Goal: Transaction & Acquisition: Purchase product/service

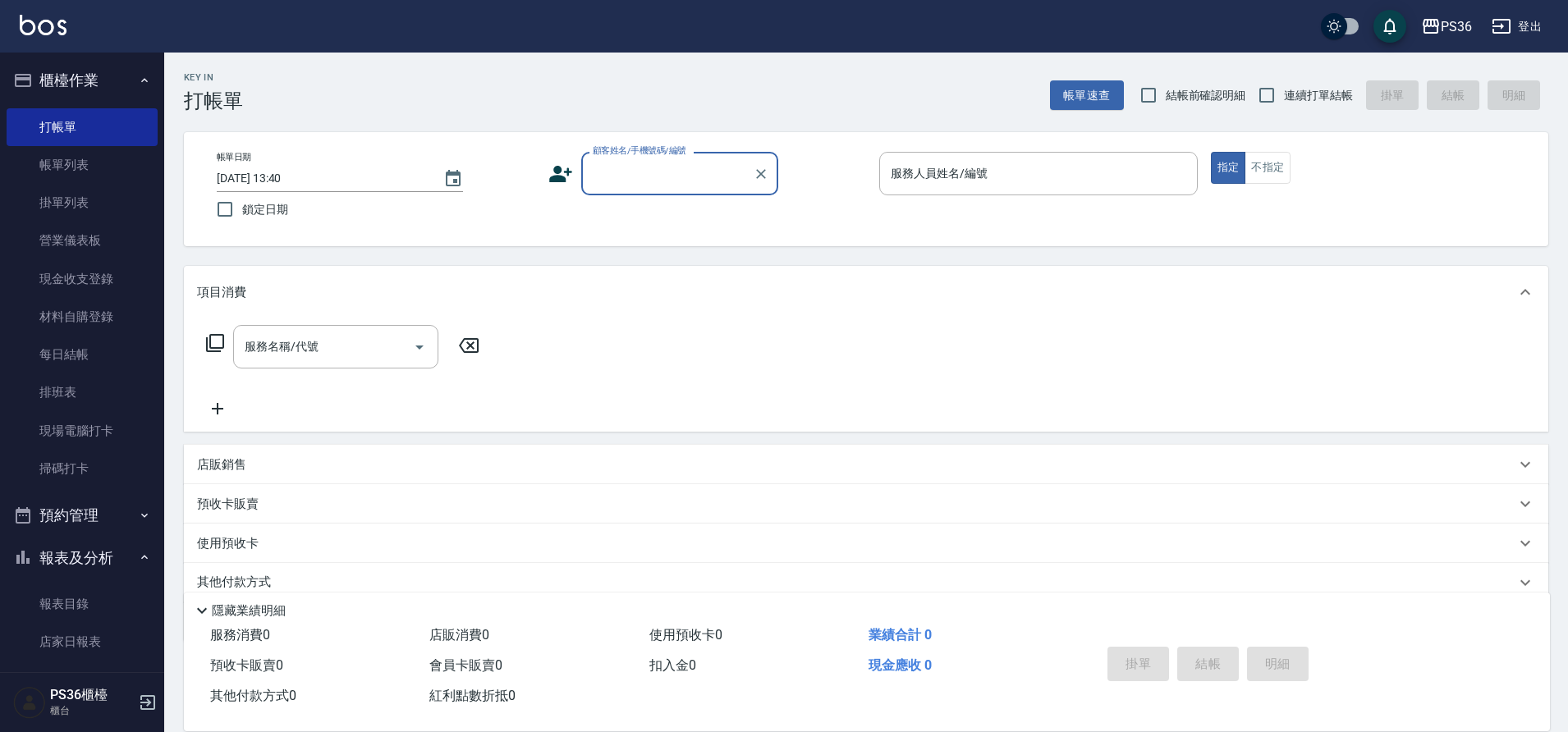
click at [640, 169] on input "顧客姓名/手機號碼/編號" at bounding box center [667, 173] width 158 height 28
type input "x"
click at [654, 190] on div "[PERSON_NAME] 顧客姓名/手機號碼/編號" at bounding box center [679, 173] width 197 height 43
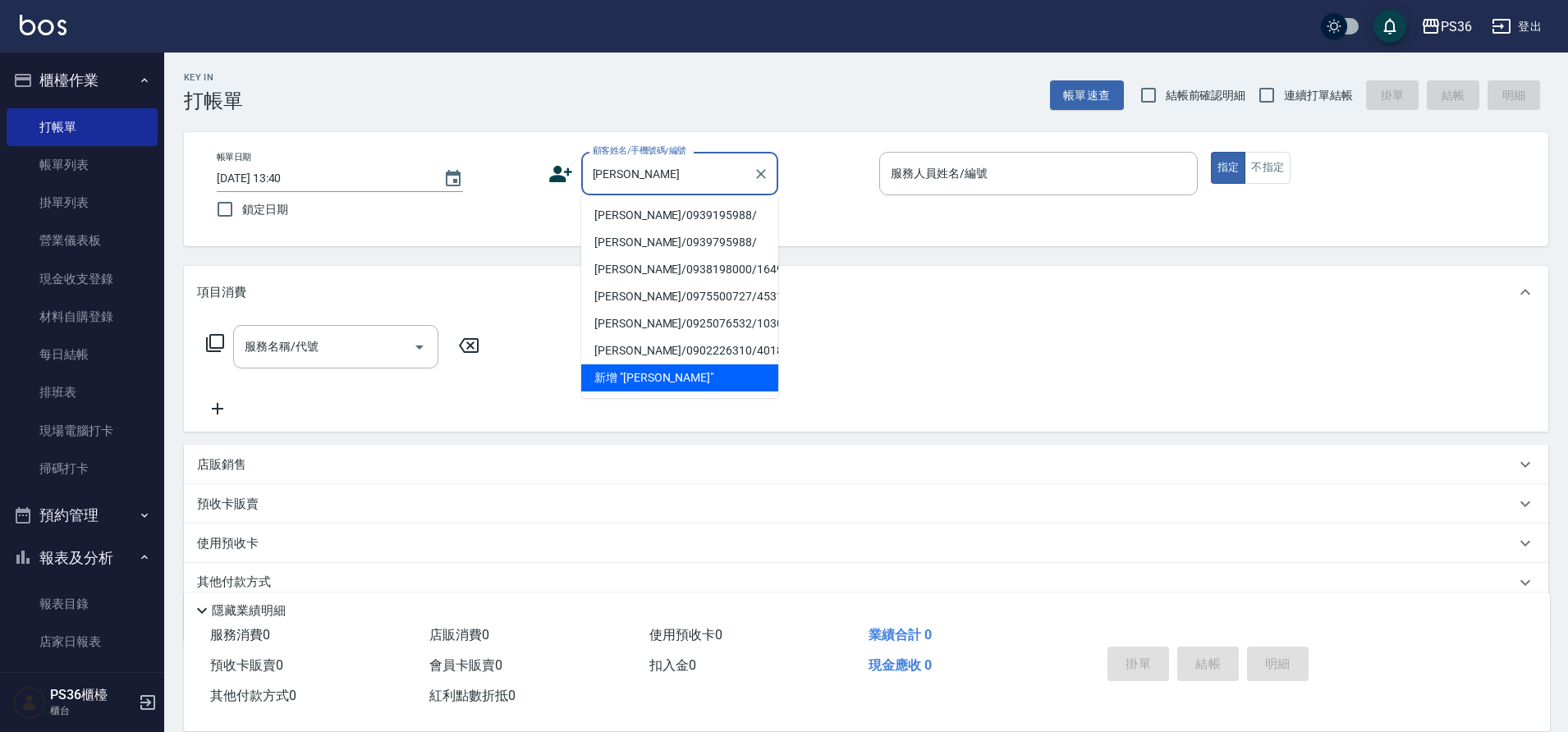
click at [661, 217] on li "[PERSON_NAME]/0939195988/" at bounding box center [679, 215] width 197 height 27
type input "[PERSON_NAME]/0939195988/"
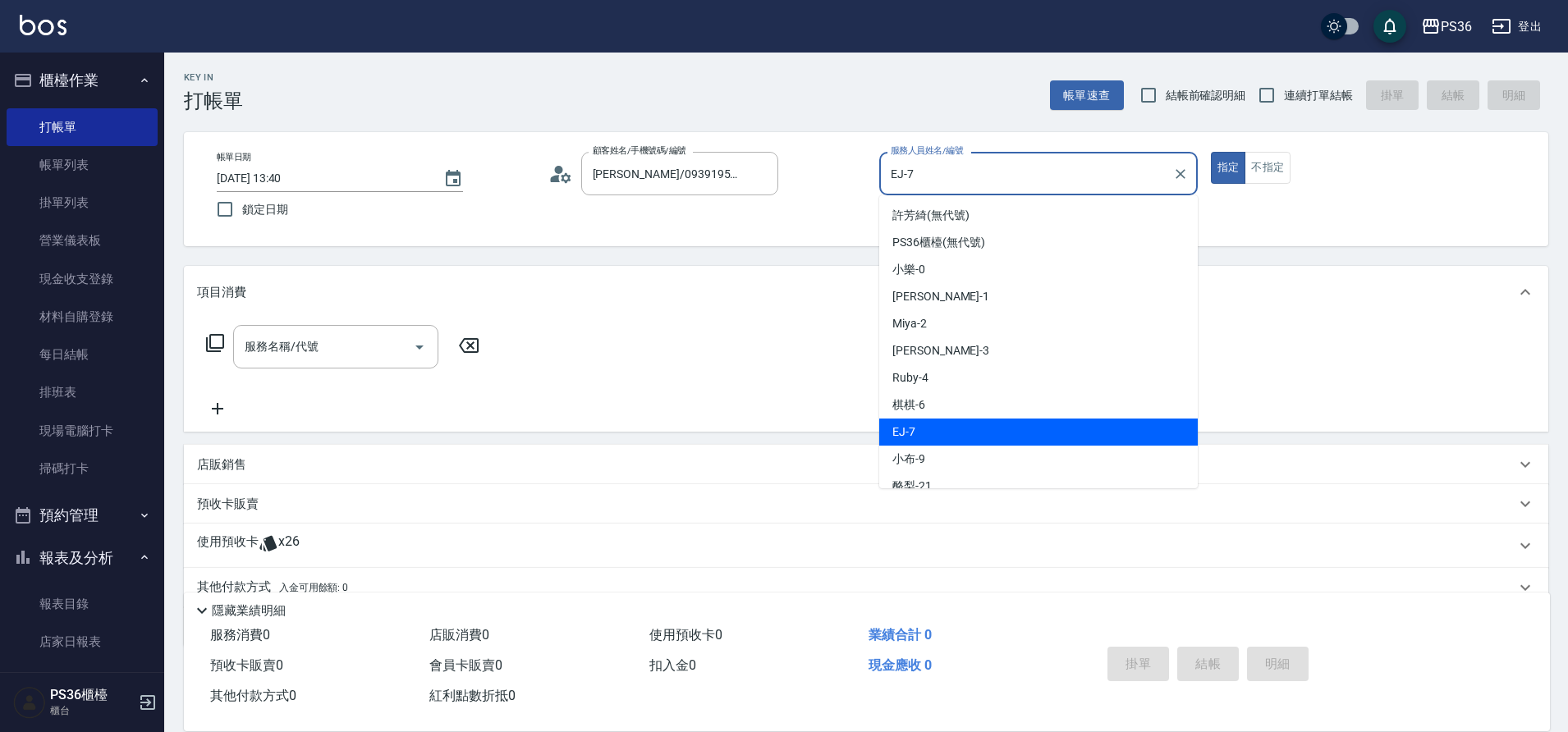
click at [1065, 175] on input "EJ-7" at bounding box center [1026, 173] width 279 height 28
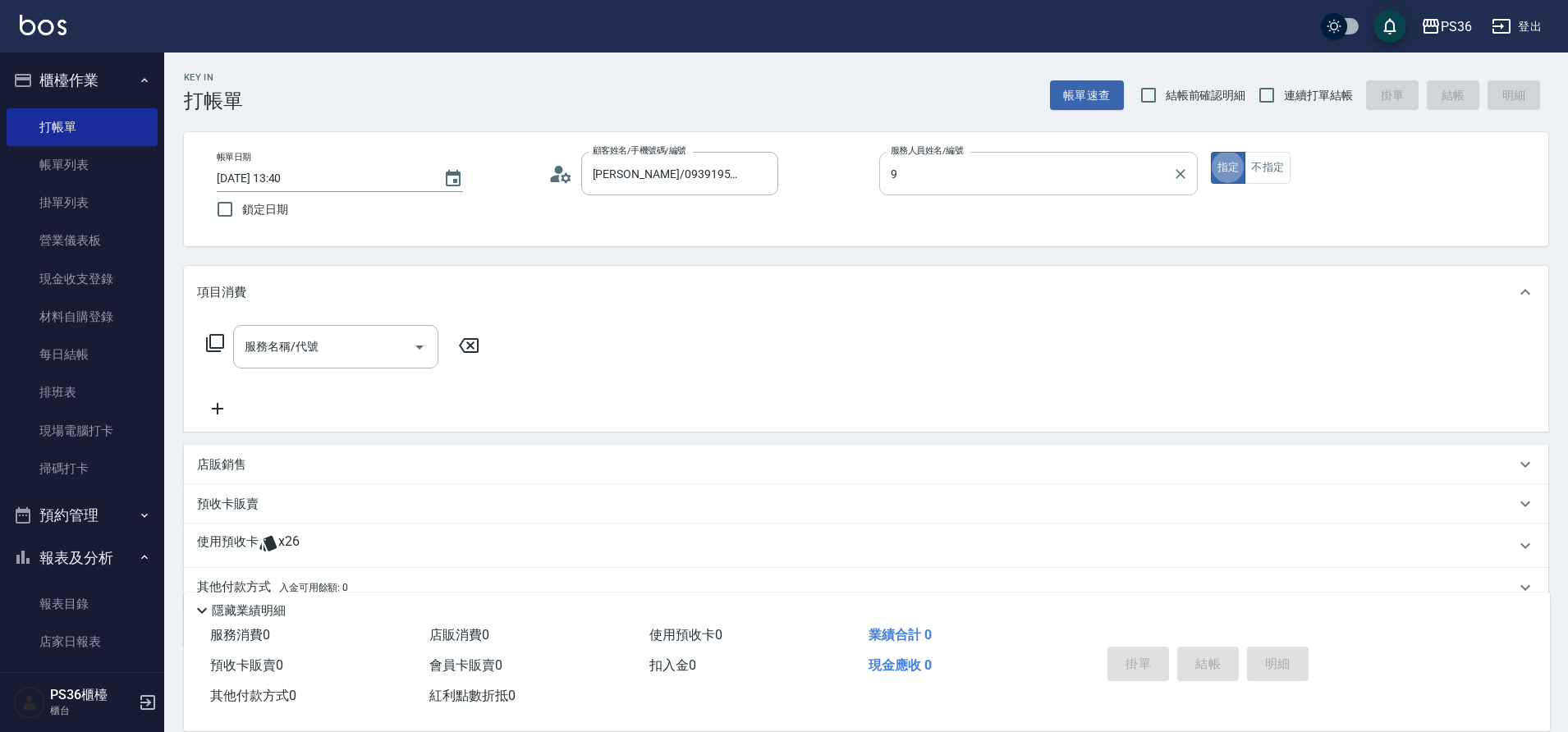
type input "小布-9"
type button "true"
click at [1272, 155] on button "不指定" at bounding box center [1268, 167] width 46 height 32
click at [230, 363] on div "服務名稱/代號 服務名稱/代號" at bounding box center [343, 346] width 293 height 43
click at [254, 364] on div "服務名稱/代號" at bounding box center [336, 346] width 206 height 43
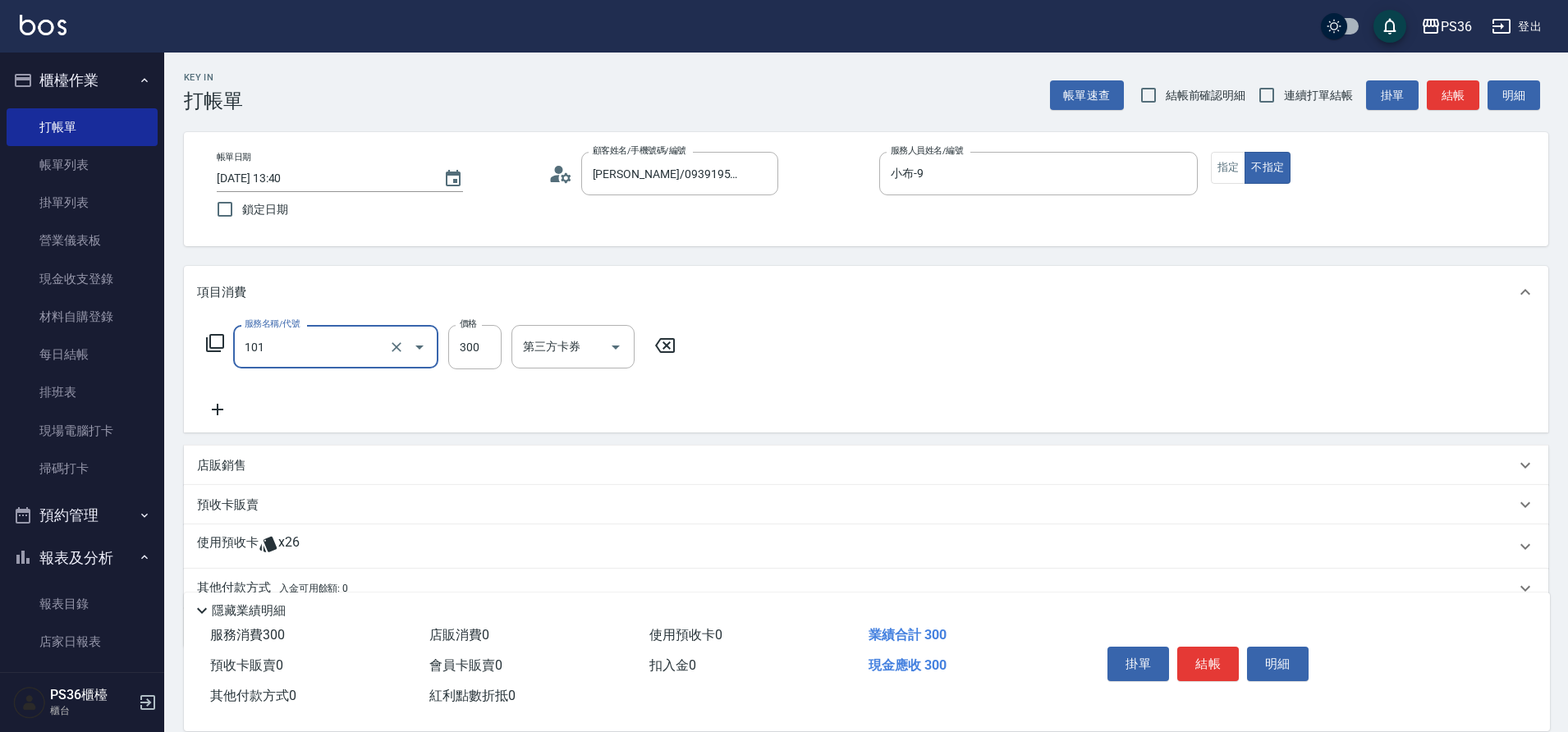
type input "洗髮(101)"
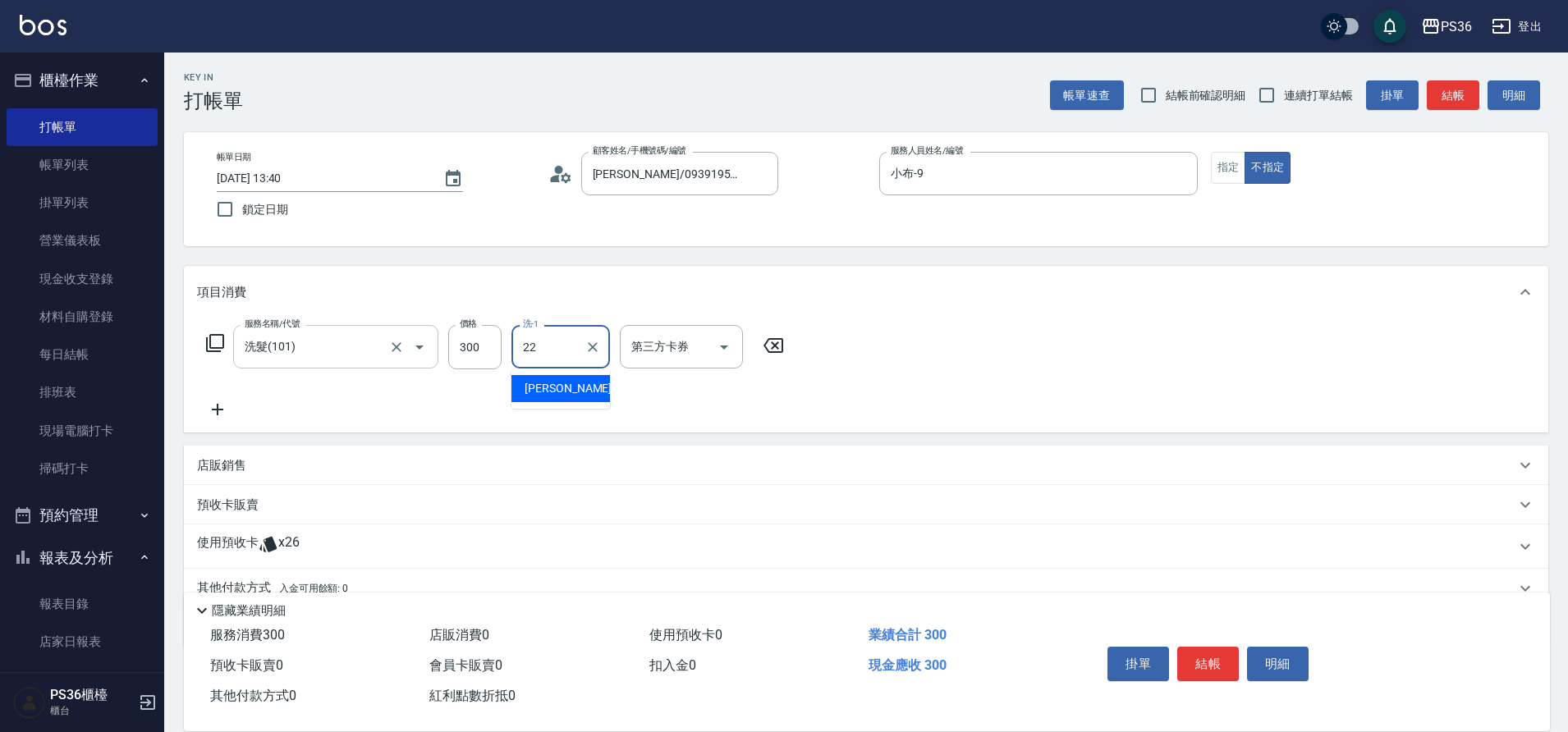
type input "[PERSON_NAME]-22"
click at [1227, 659] on button "結帳" at bounding box center [1208, 663] width 62 height 34
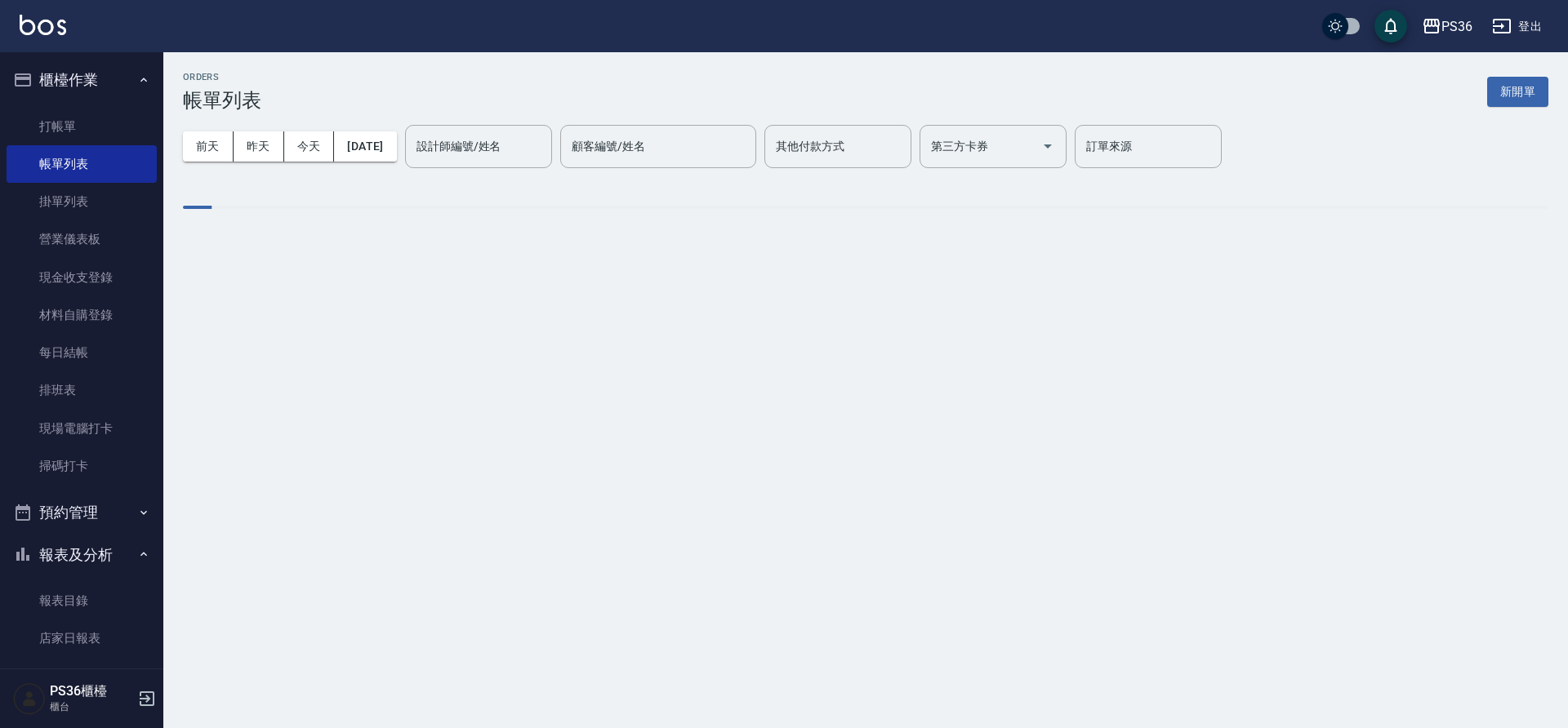
click at [86, 104] on ul "打帳單 帳單列表 掛單列表 營業儀表板 現金收支登錄 材料自購登錄 每日結帳 排班表 現場電腦打卡 掃碼打卡" at bounding box center [82, 297] width 150 height 391
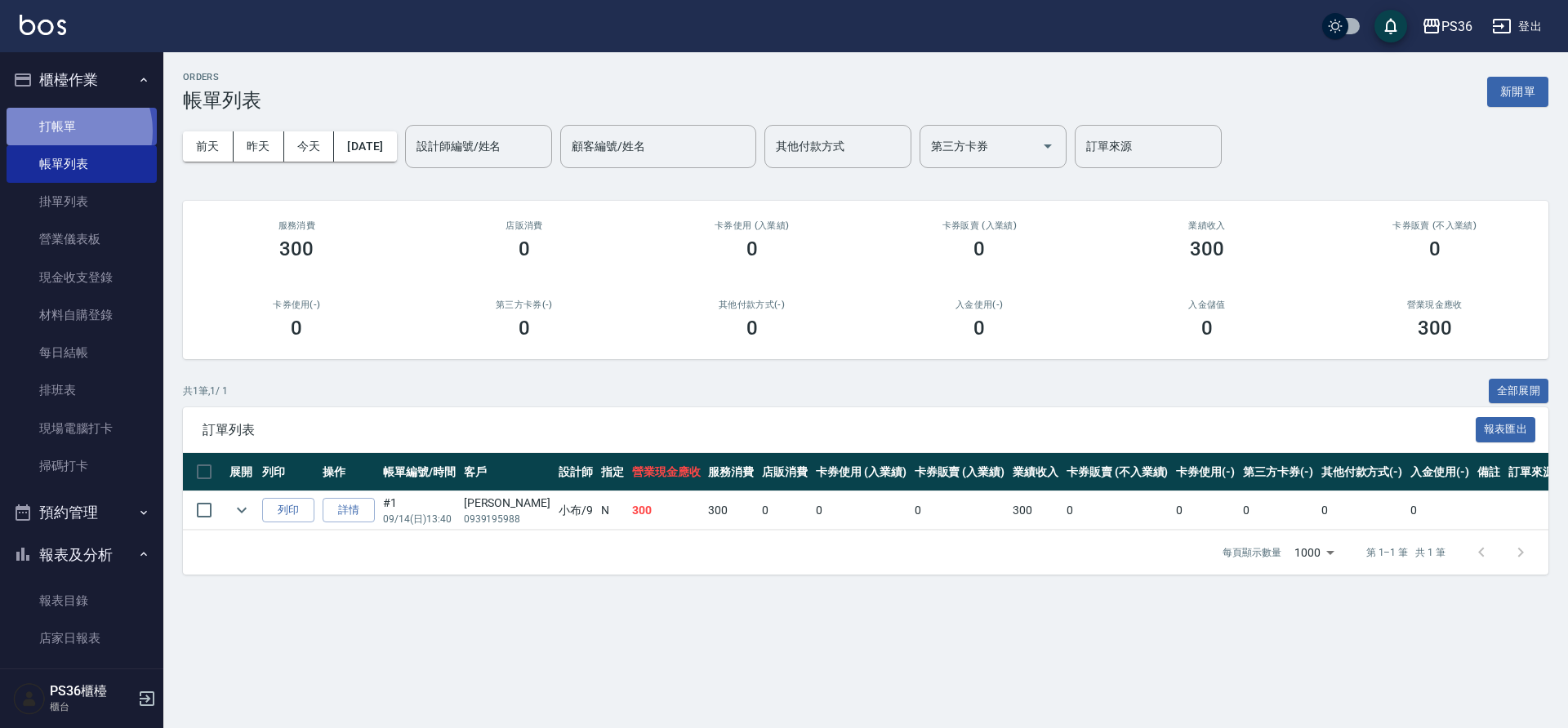
click at [69, 130] on link "打帳單" at bounding box center [82, 127] width 150 height 38
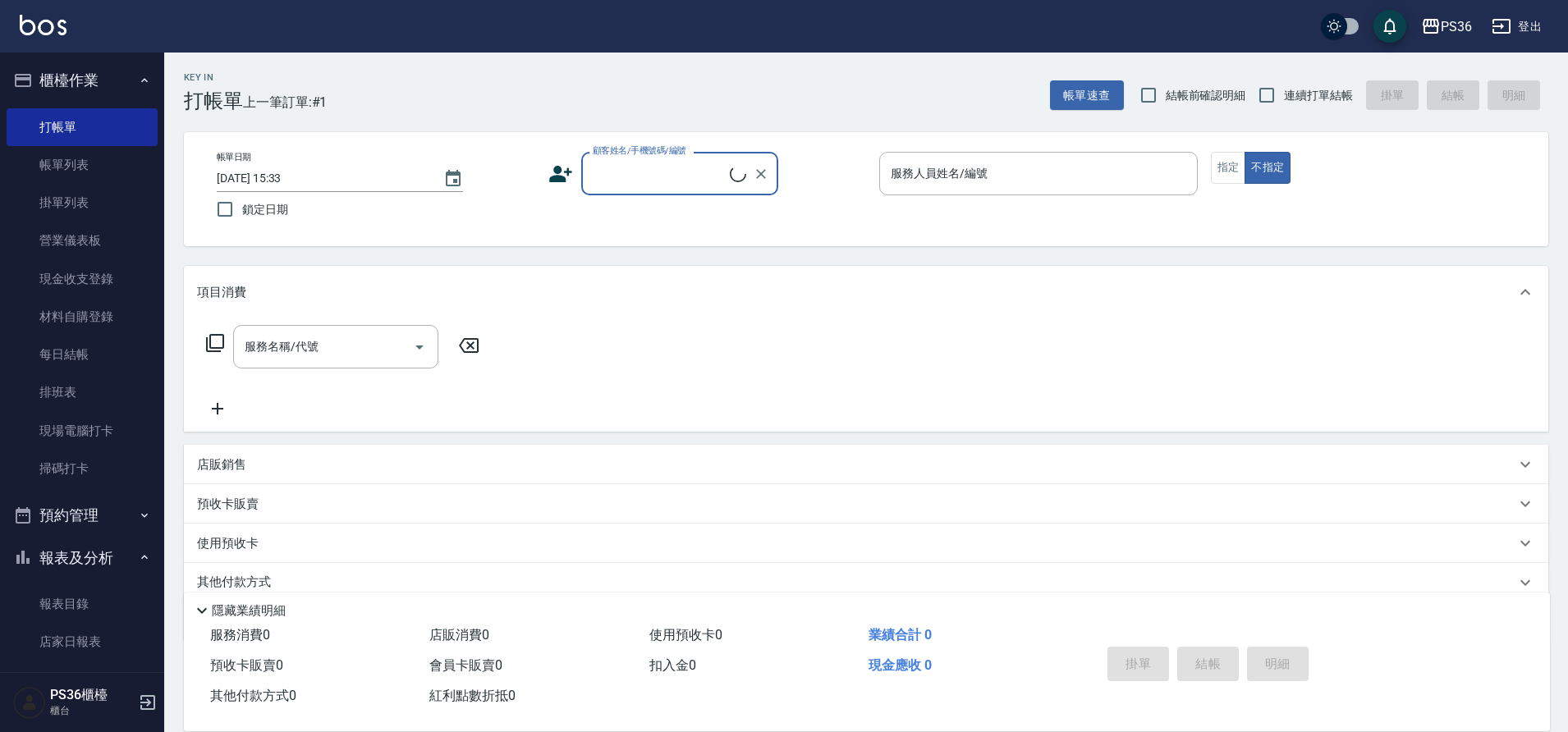
click at [565, 172] on icon at bounding box center [560, 173] width 23 height 17
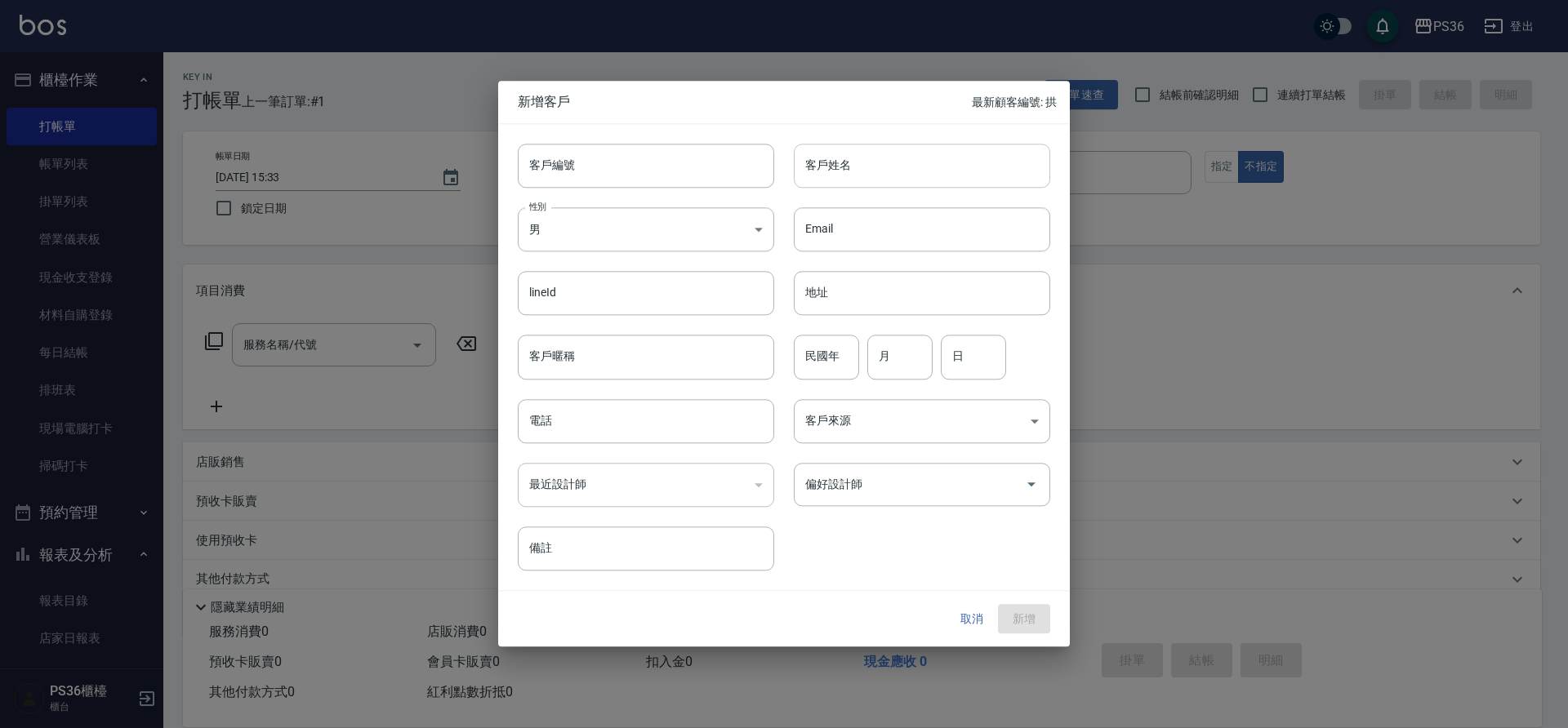
click at [876, 180] on input "客戶姓名" at bounding box center [921, 165] width 256 height 44
type input "[PERSON_NAME]"
click at [1030, 483] on icon "Open" at bounding box center [1031, 485] width 19 height 19
type input "0919026212"
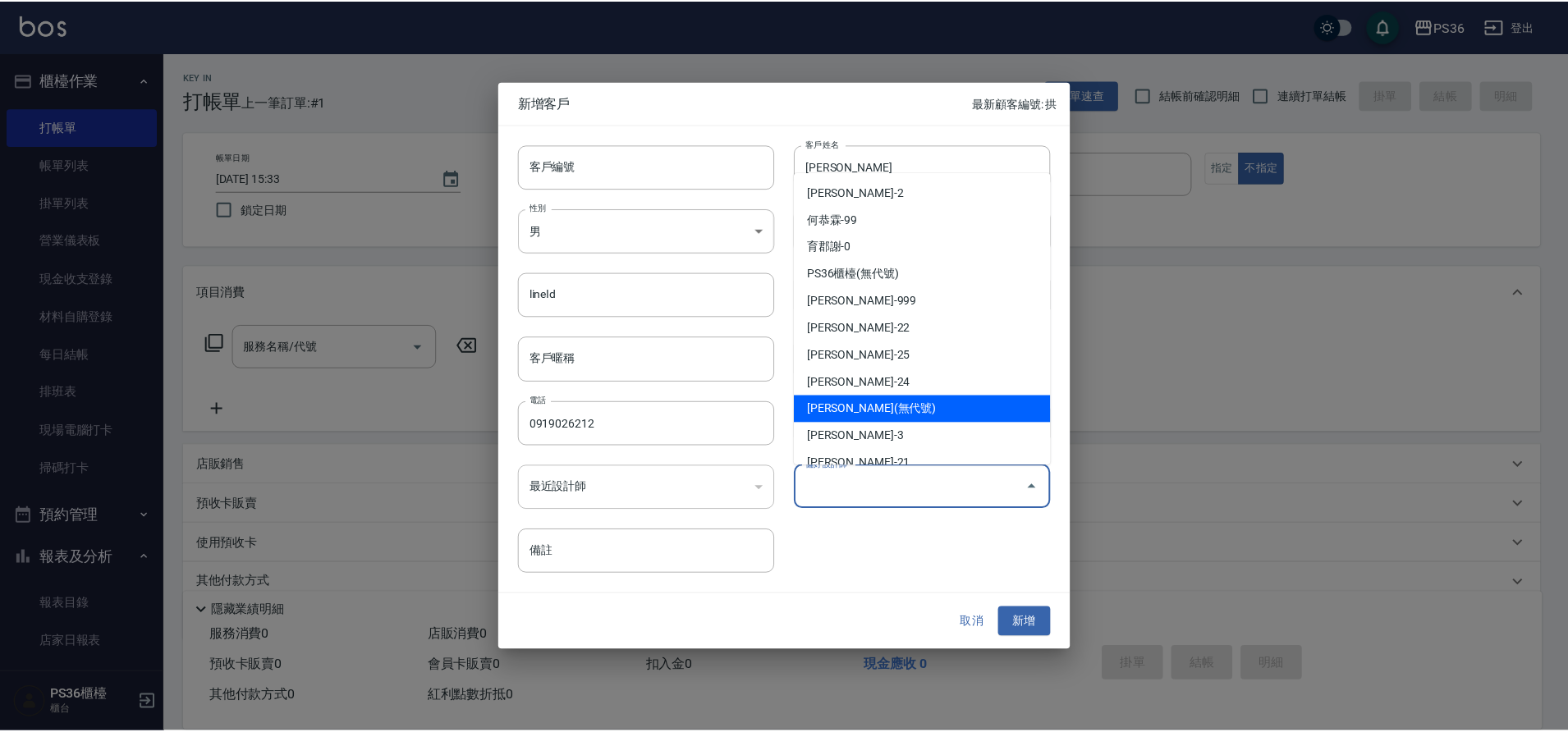
scroll to position [207, 0]
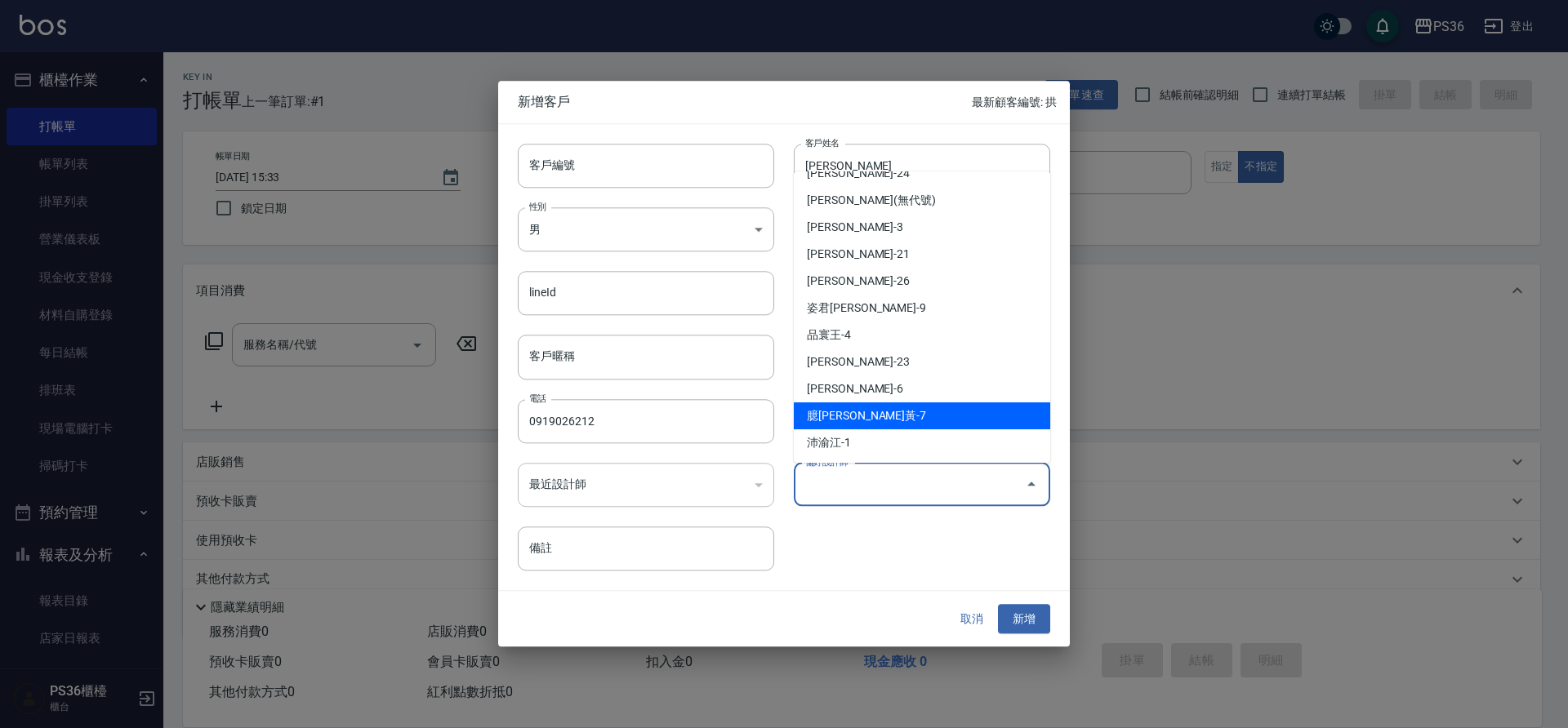
click at [950, 413] on li "臆[PERSON_NAME]黃-7" at bounding box center [921, 417] width 256 height 27
type input "臆[PERSON_NAME]"
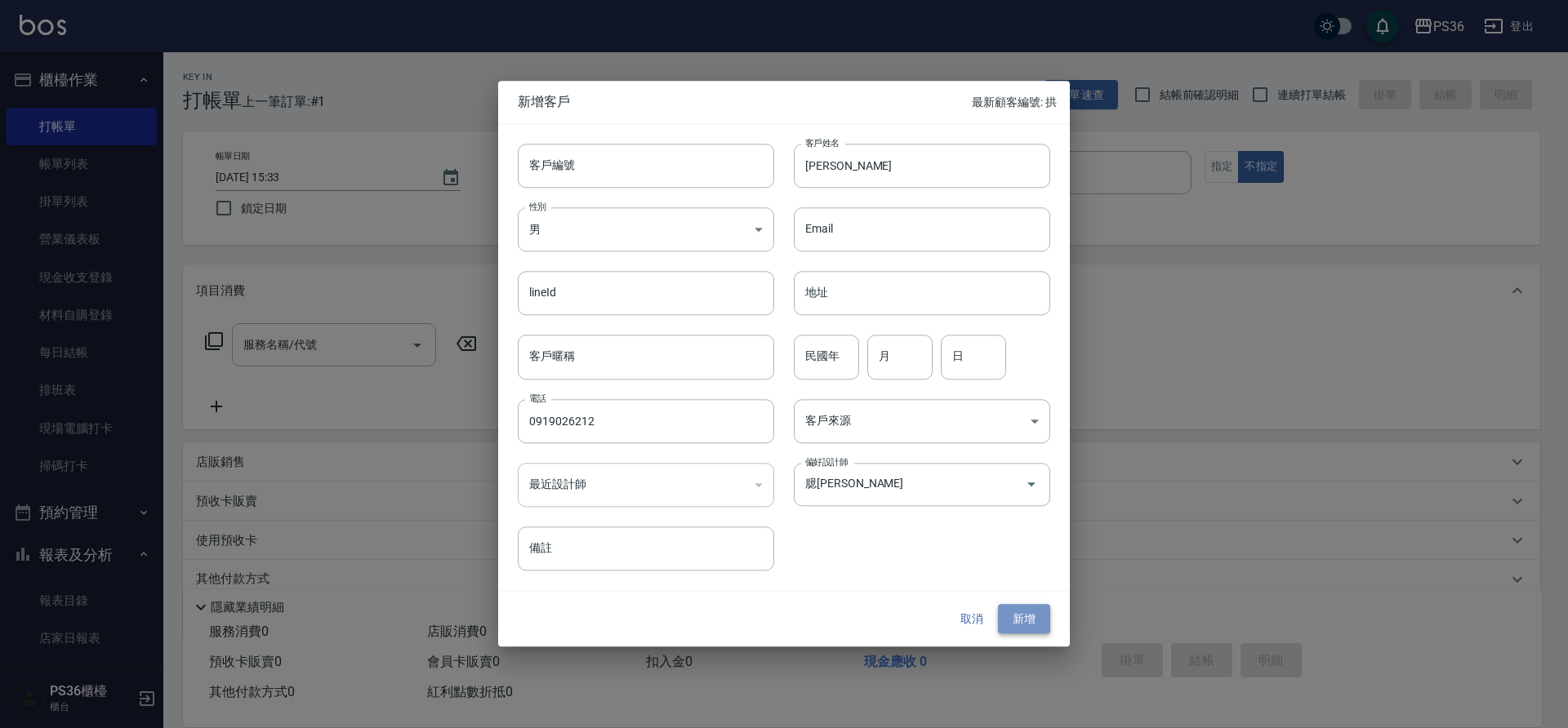
click at [1033, 625] on button "新增" at bounding box center [1025, 619] width 53 height 30
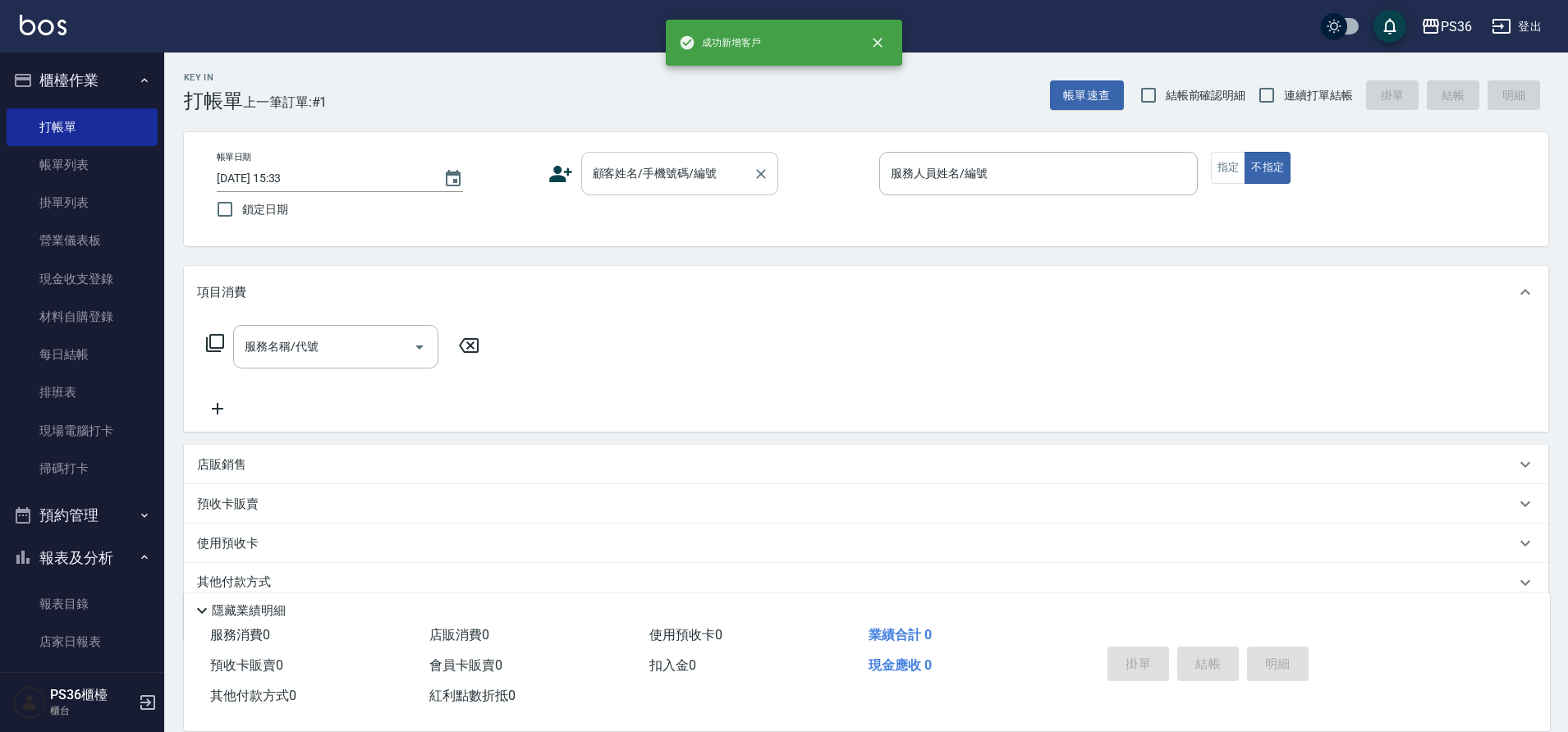
click at [703, 178] on input "顧客姓名/手機號碼/編號" at bounding box center [667, 173] width 158 height 28
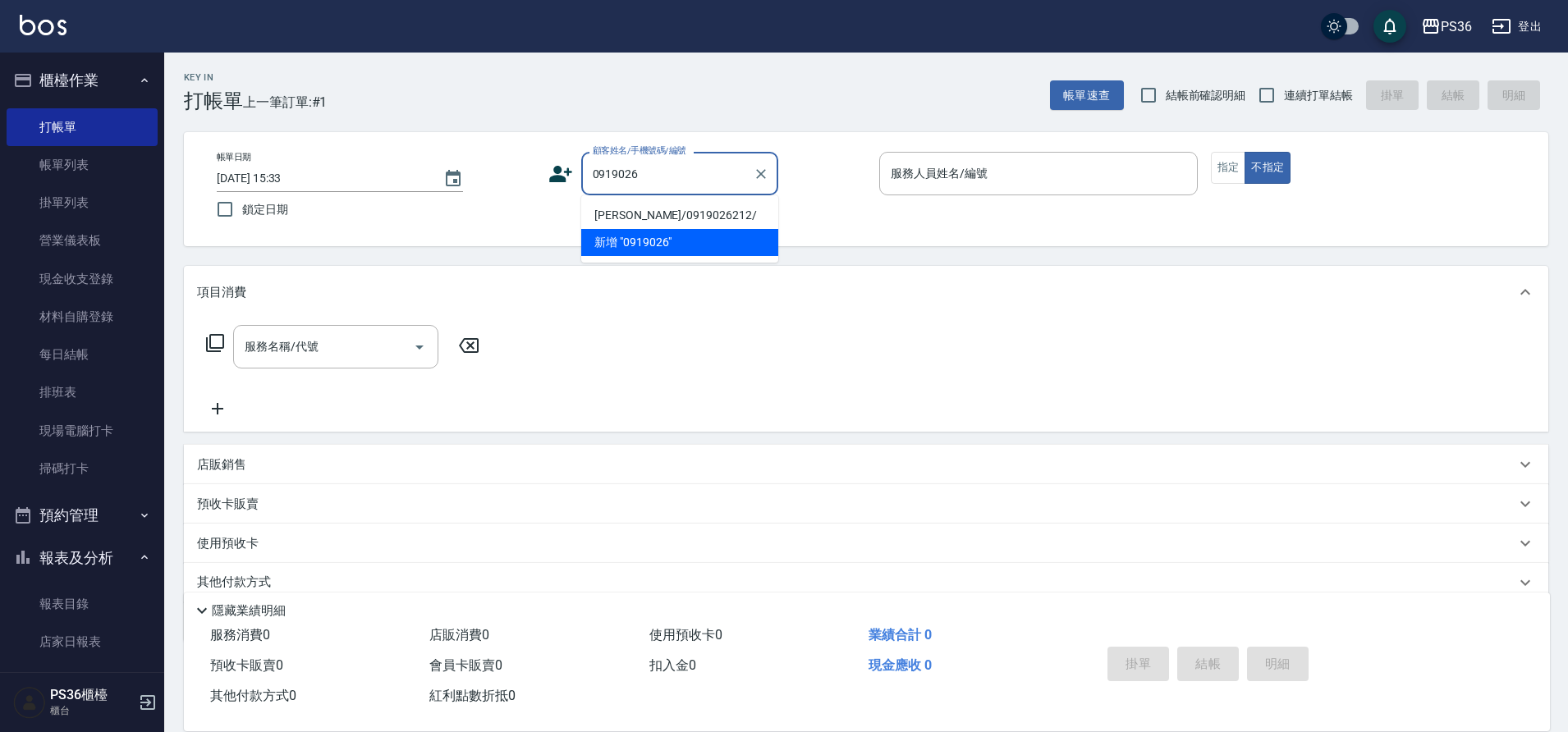
click at [676, 222] on li "[PERSON_NAME]/0919026212/" at bounding box center [679, 215] width 197 height 27
type input "[PERSON_NAME]/0919026212/"
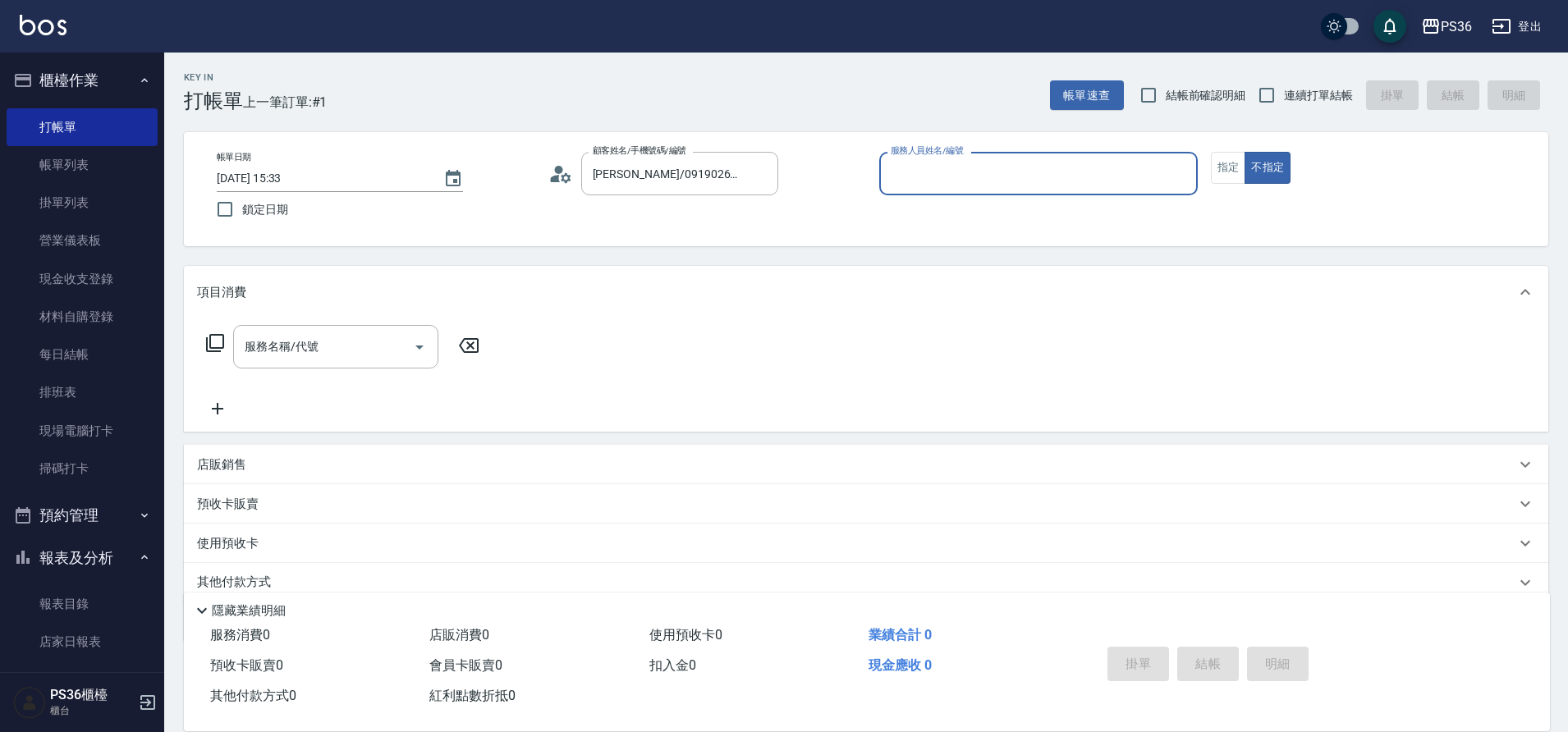
type input "EJ-7"
click at [1234, 171] on button "指定" at bounding box center [1228, 167] width 35 height 32
click at [207, 340] on icon at bounding box center [215, 343] width 18 height 18
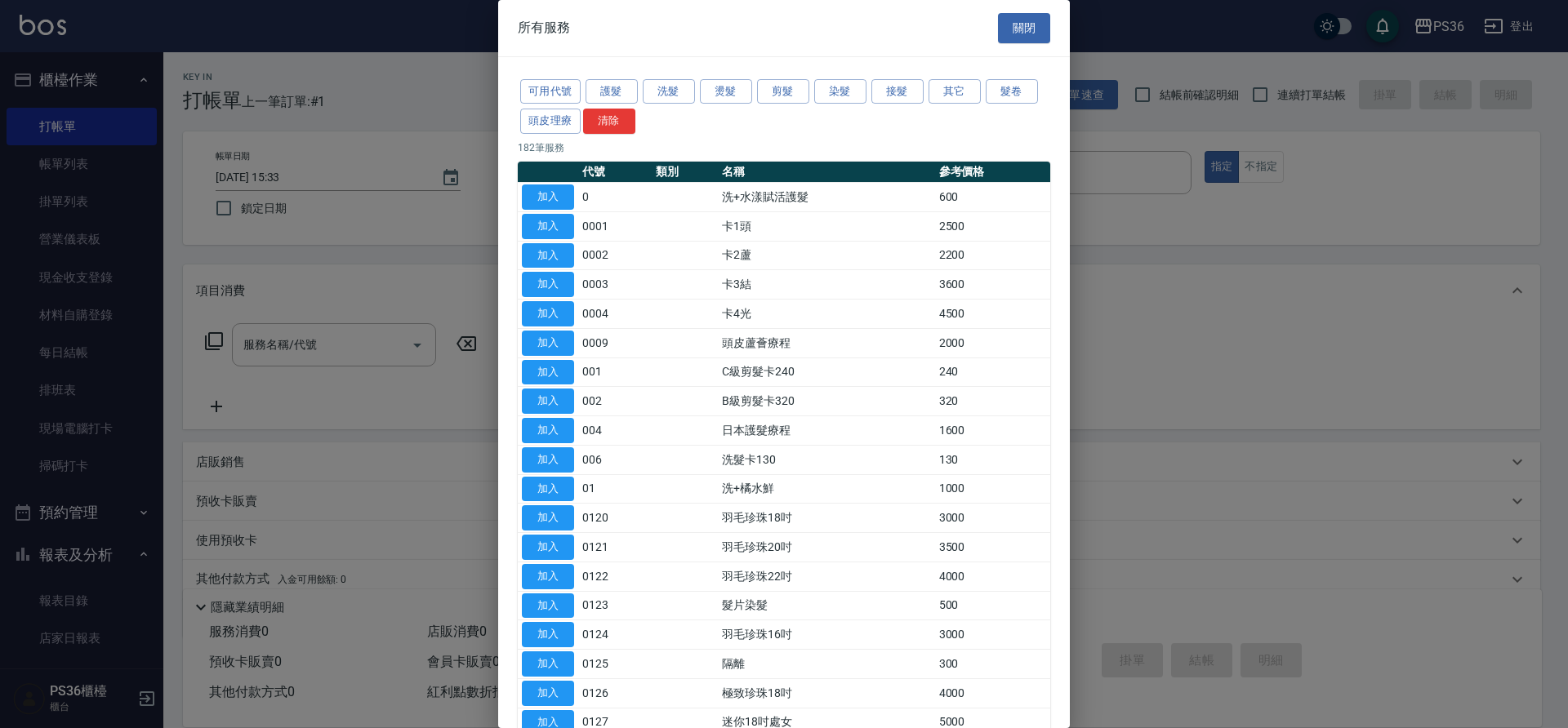
click at [875, 104] on div "可用代號 護髮 洗髮 燙髮 剪髮 染髮 接髮 其它 髮卷 頭皮理療 清除" at bounding box center [784, 107] width 533 height 60
click at [849, 98] on button "染髮" at bounding box center [840, 91] width 53 height 25
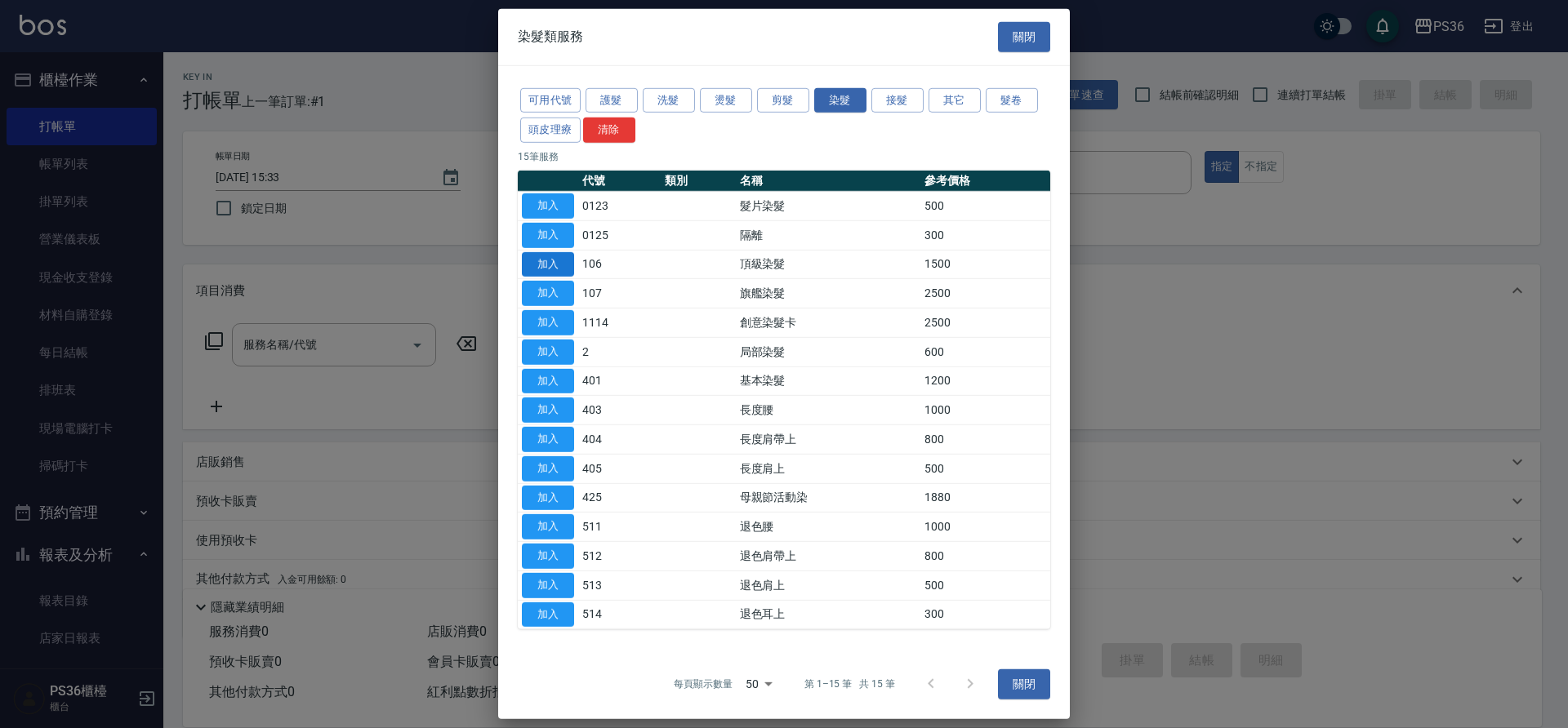
click at [549, 266] on button "加入" at bounding box center [548, 264] width 53 height 25
type input "頂級染髮(106)"
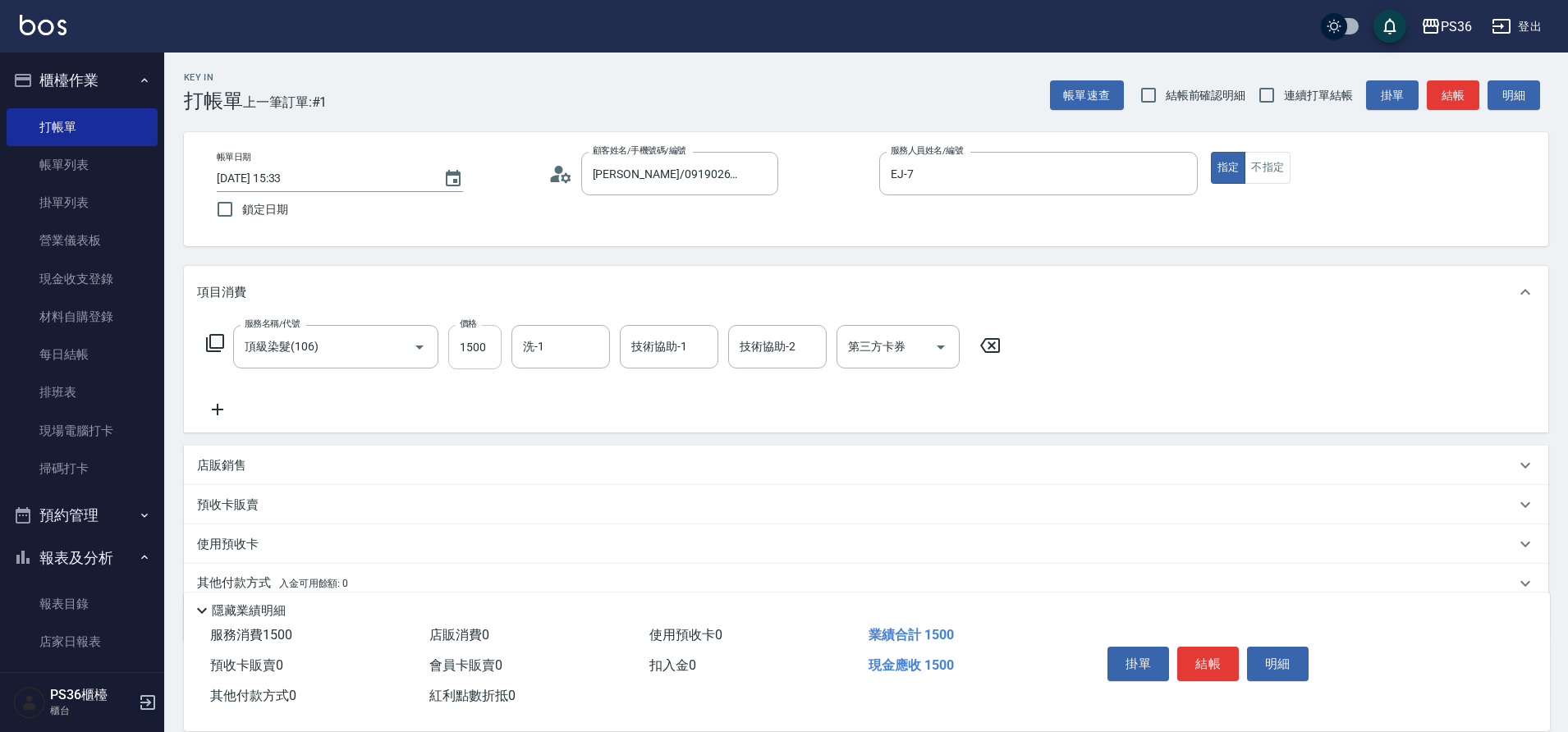
click at [471, 364] on input "1500" at bounding box center [475, 346] width 54 height 44
type input "1499"
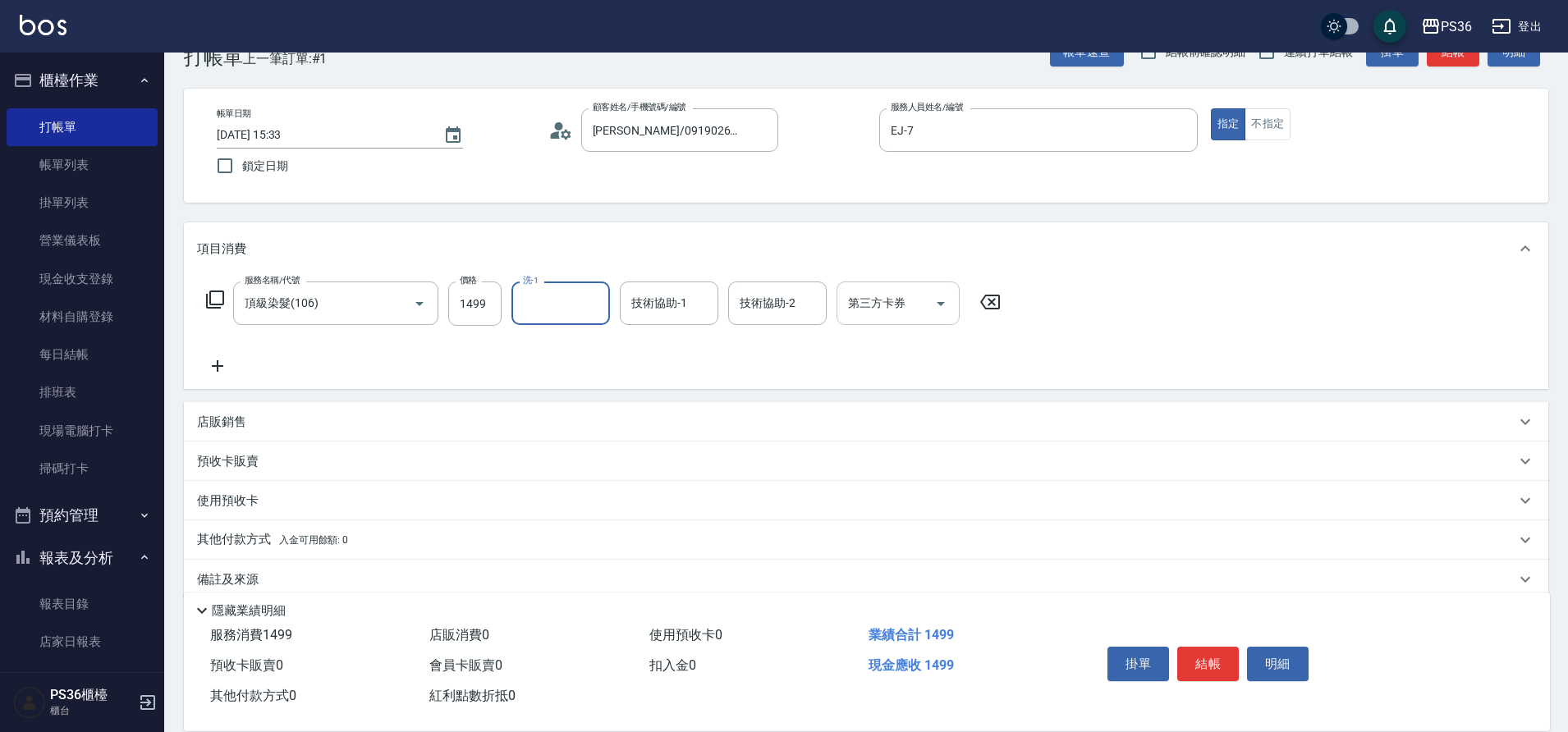
scroll to position [69, 0]
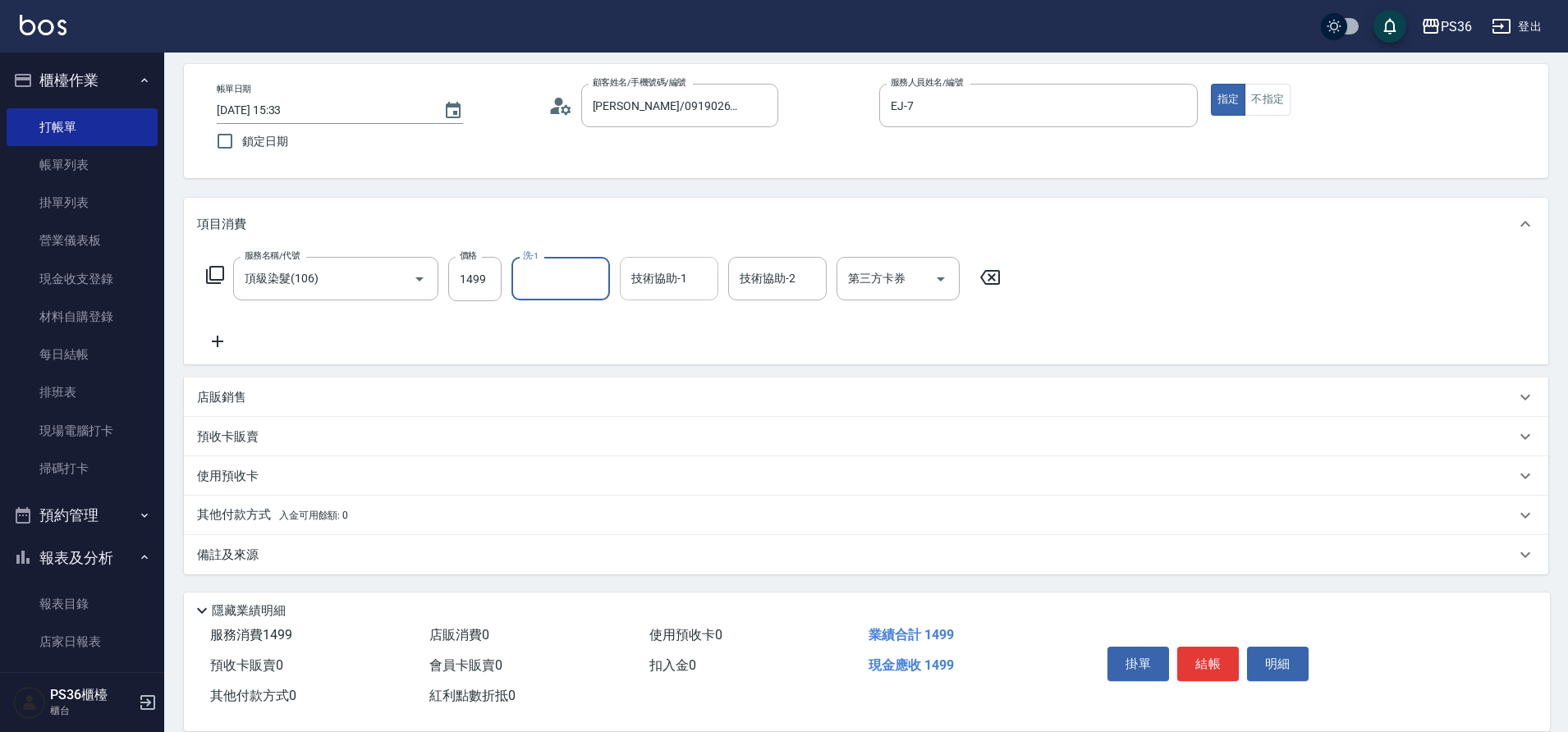
click at [669, 298] on div "技術協助-1" at bounding box center [669, 279] width 99 height 43
type input "酪梨-21"
click at [1199, 654] on button "結帳" at bounding box center [1208, 663] width 62 height 34
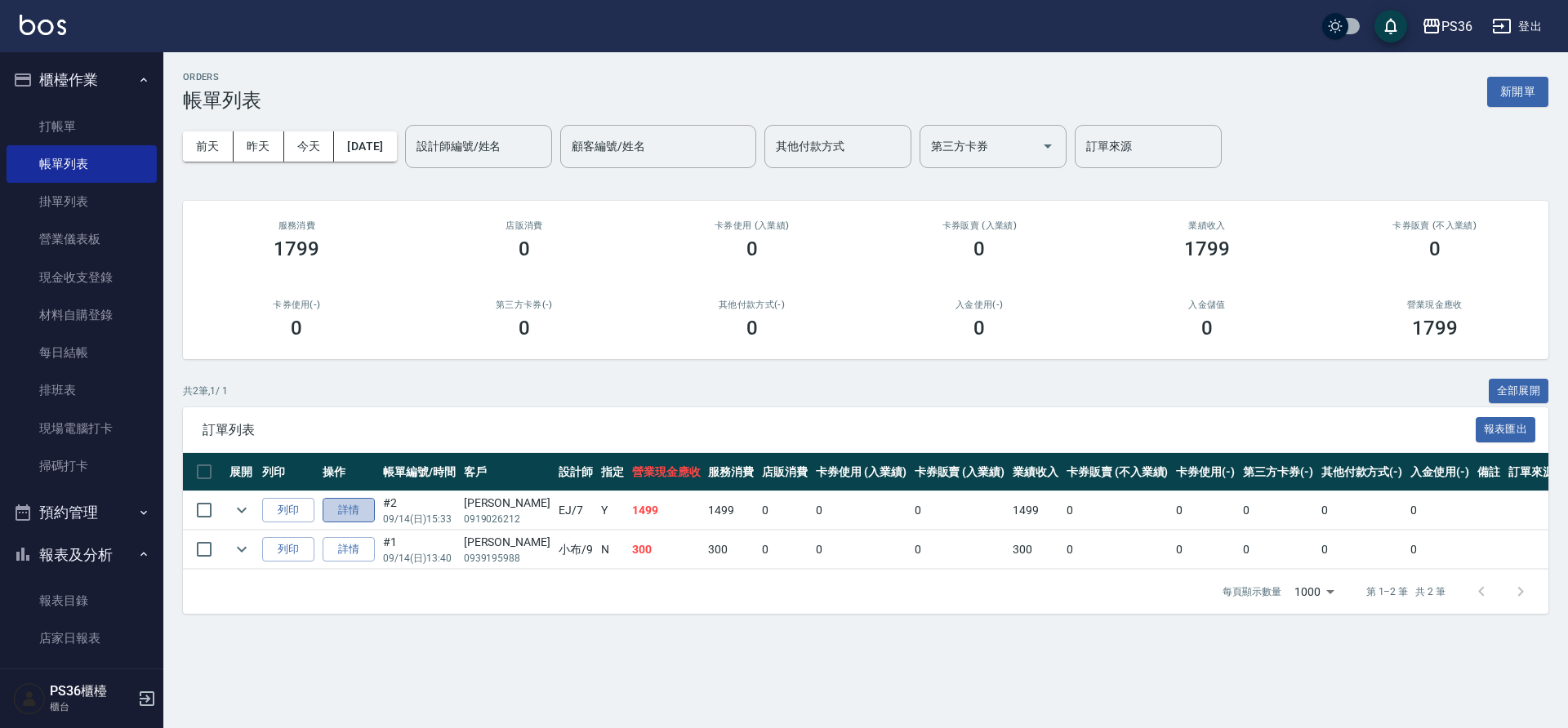
click at [359, 509] on link "詳情" at bounding box center [349, 511] width 53 height 25
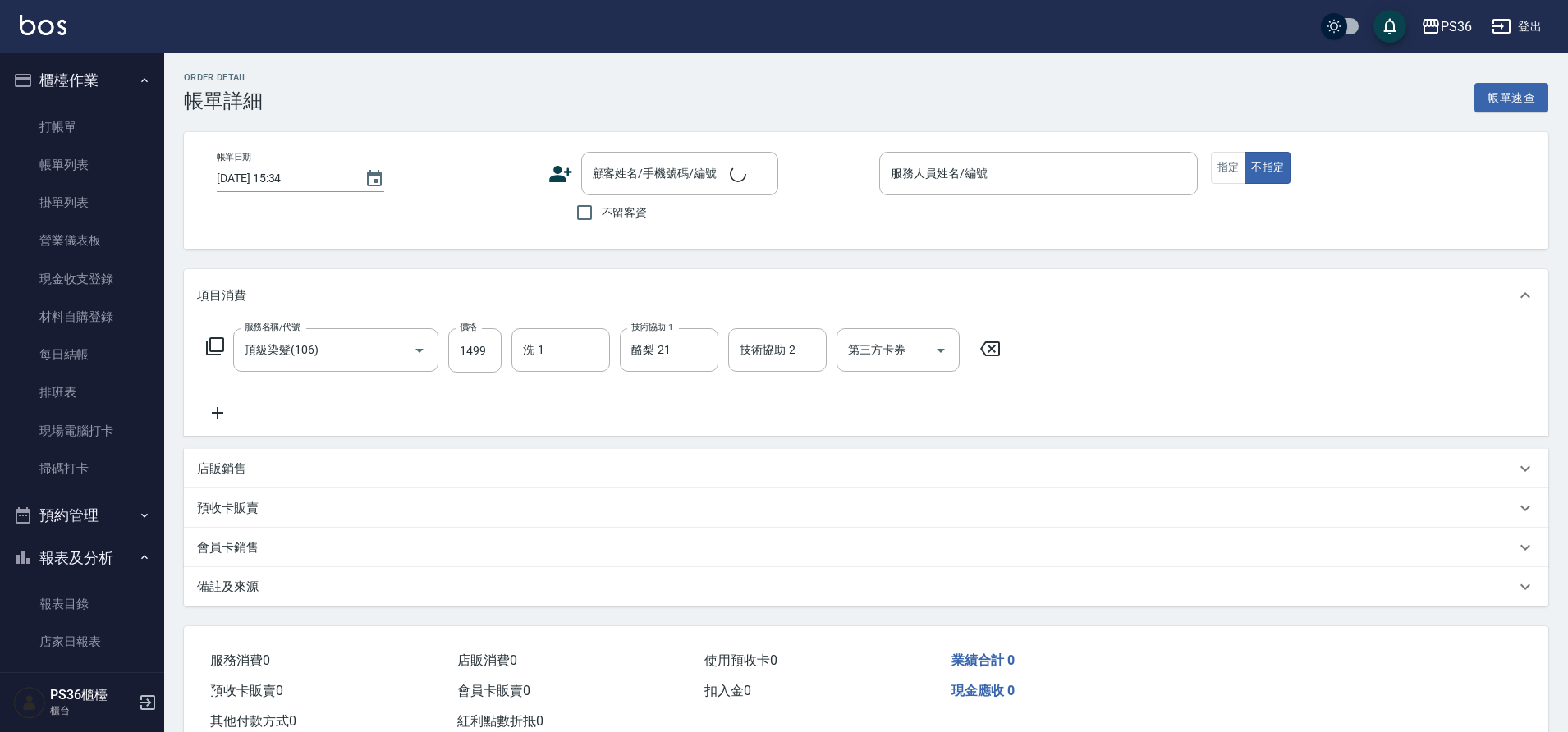
type input "頂級染髮(106)"
click at [657, 351] on input "酪梨-21" at bounding box center [657, 349] width 59 height 28
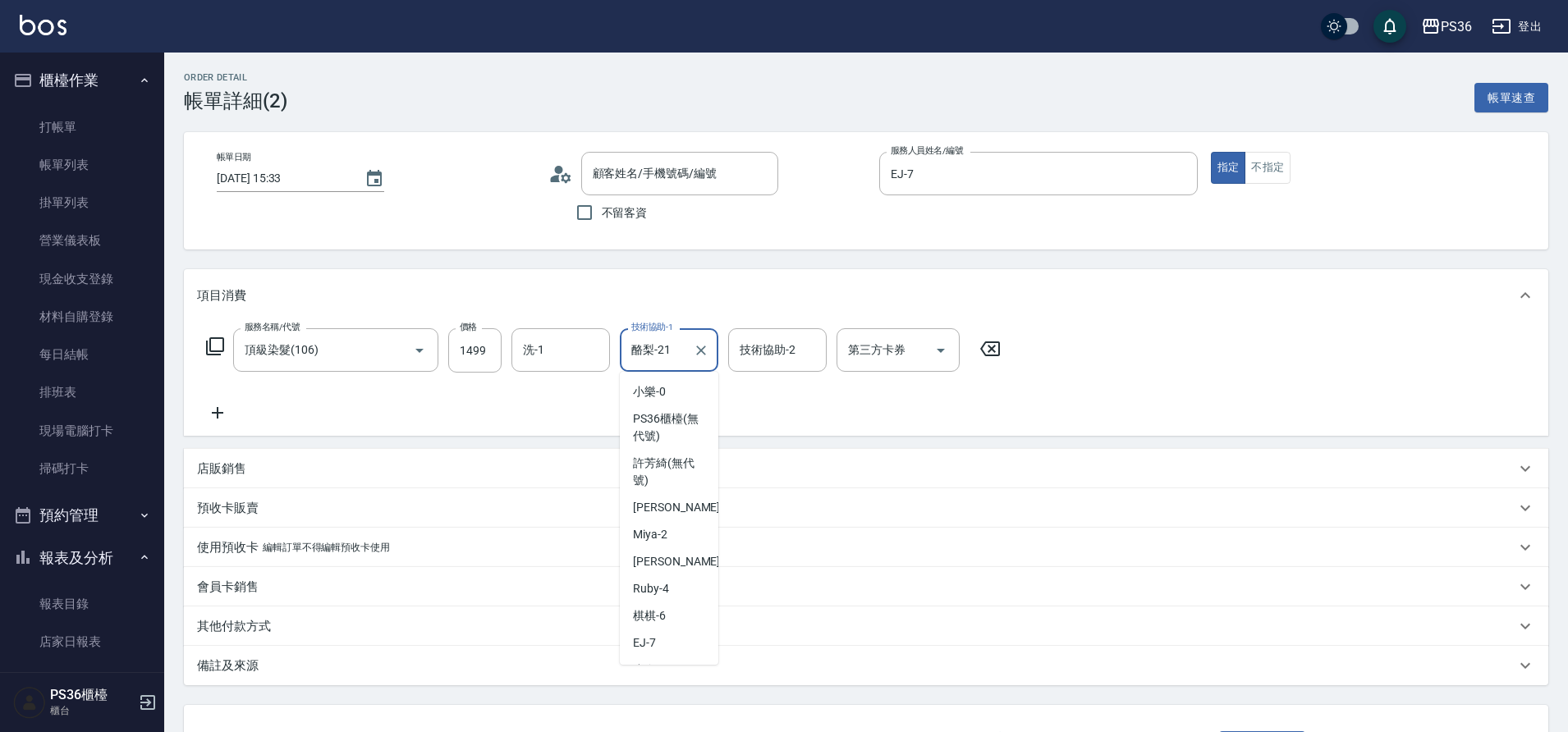
type input "[DATE] 15:33"
type input "EJ-7"
type input "[PERSON_NAME]/0919026212/"
click at [567, 355] on input "洗-1" at bounding box center [561, 349] width 84 height 28
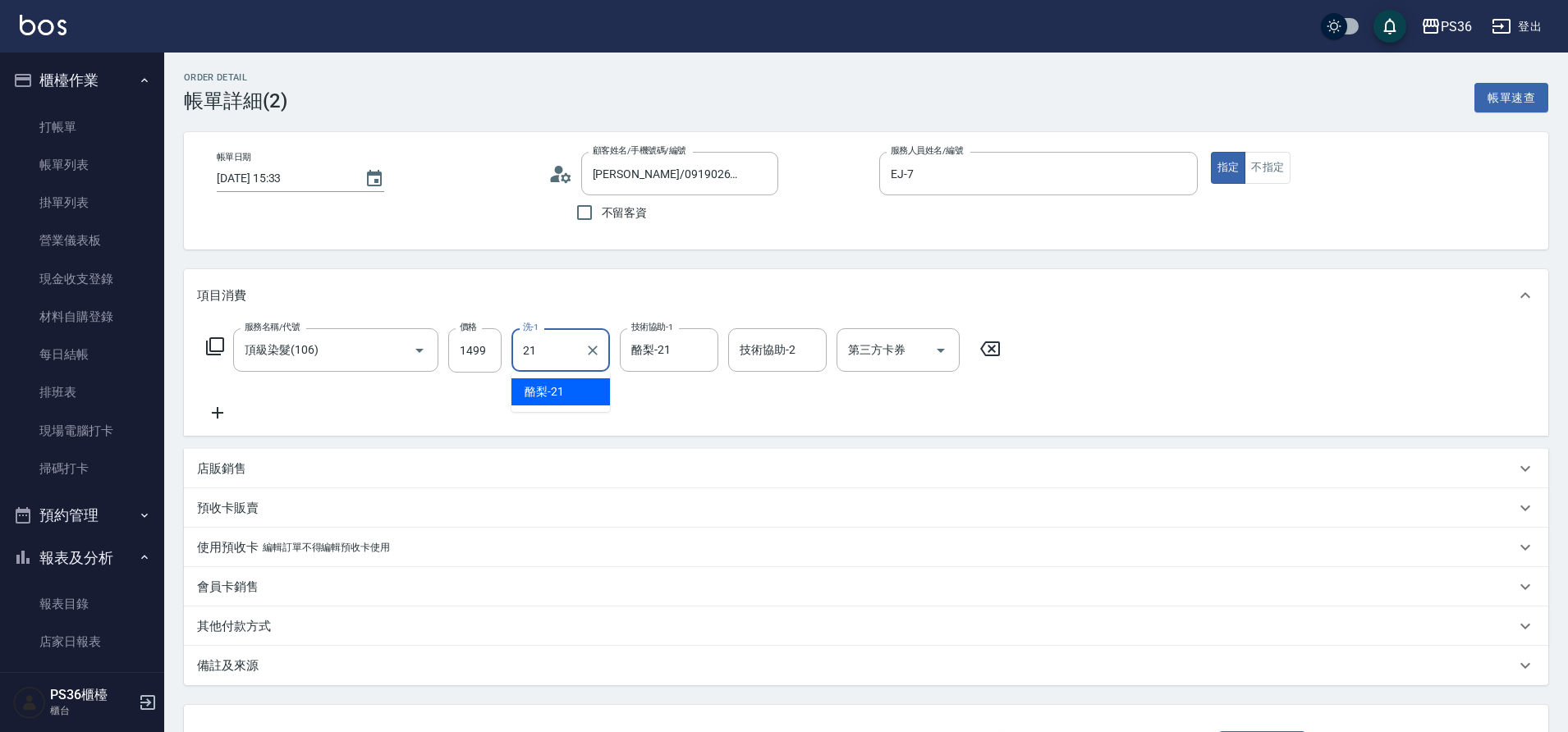
type input "酪梨-21"
click at [700, 351] on icon "Clear" at bounding box center [701, 350] width 10 height 10
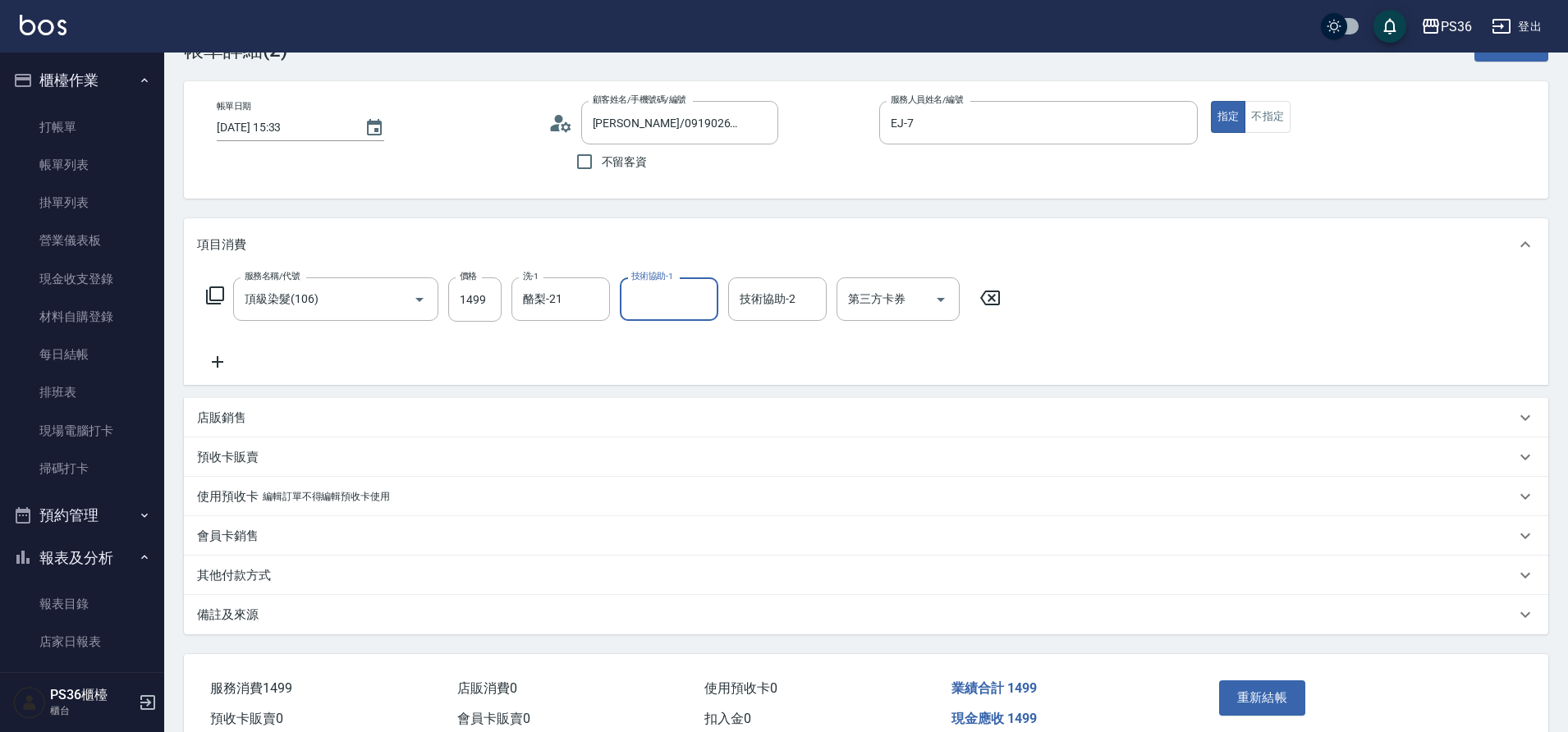
scroll to position [130, 0]
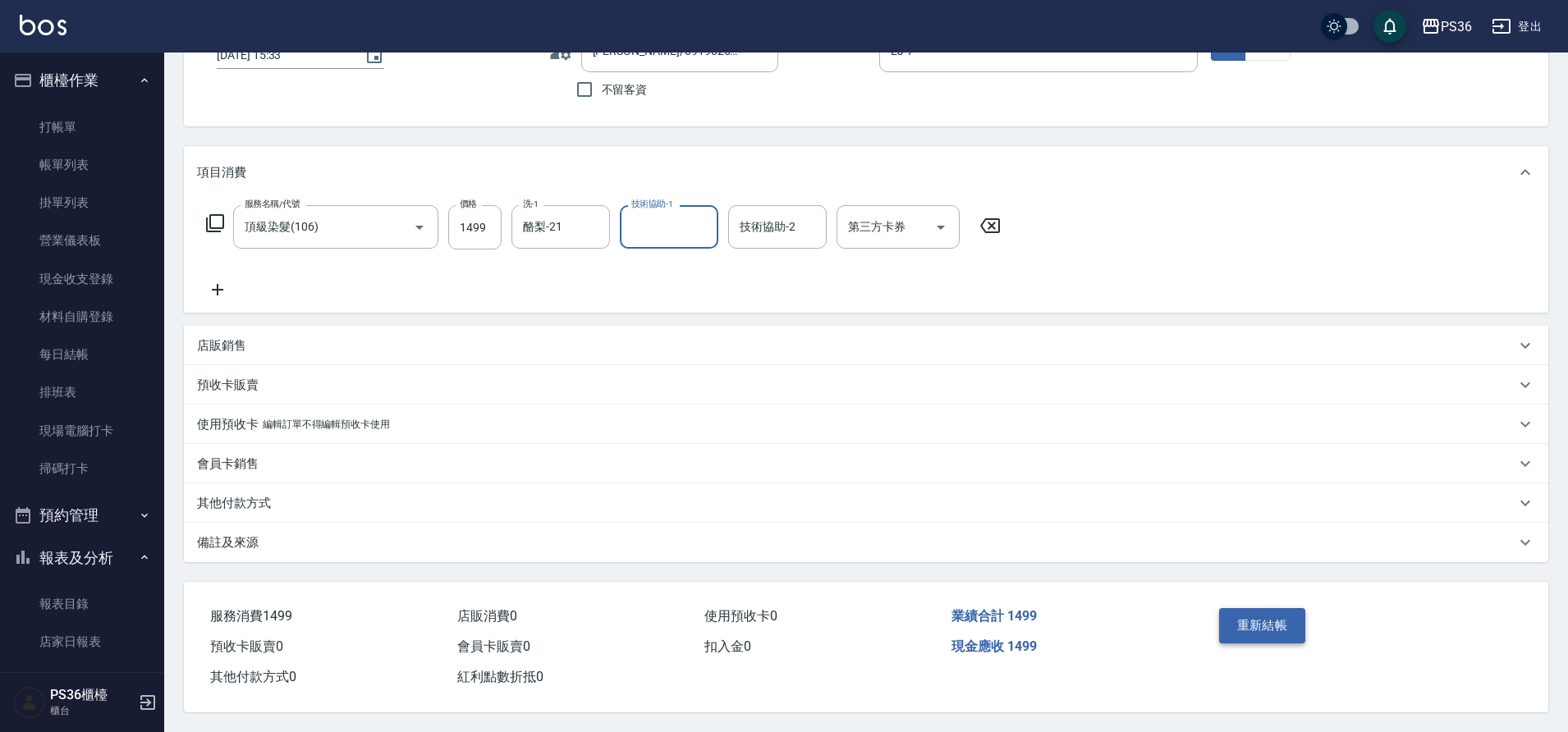
click at [1249, 610] on button "重新結帳" at bounding box center [1263, 625] width 87 height 34
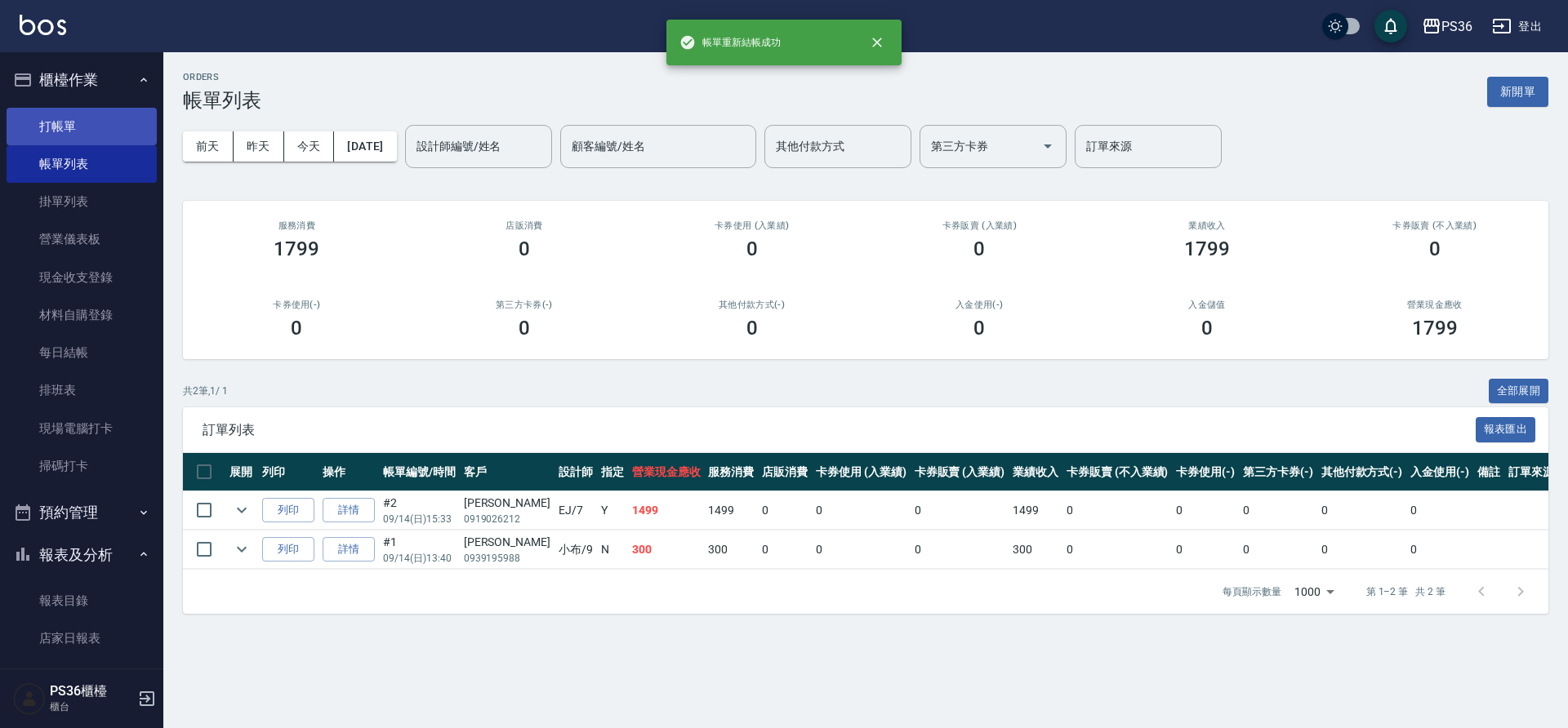
click at [108, 129] on link "打帳單" at bounding box center [82, 127] width 150 height 38
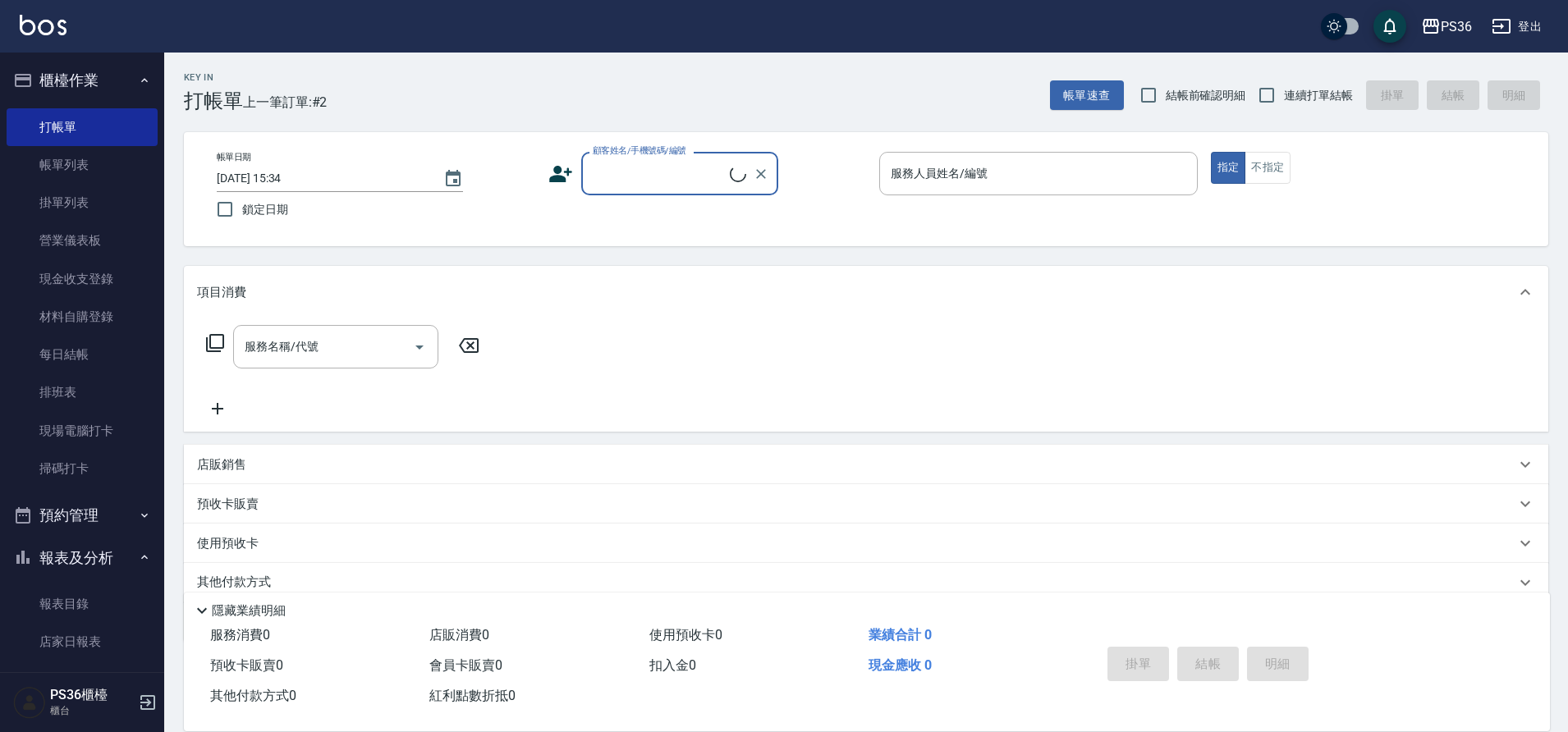
click at [666, 191] on div "顧客姓名/手機號碼/編號" at bounding box center [679, 173] width 197 height 43
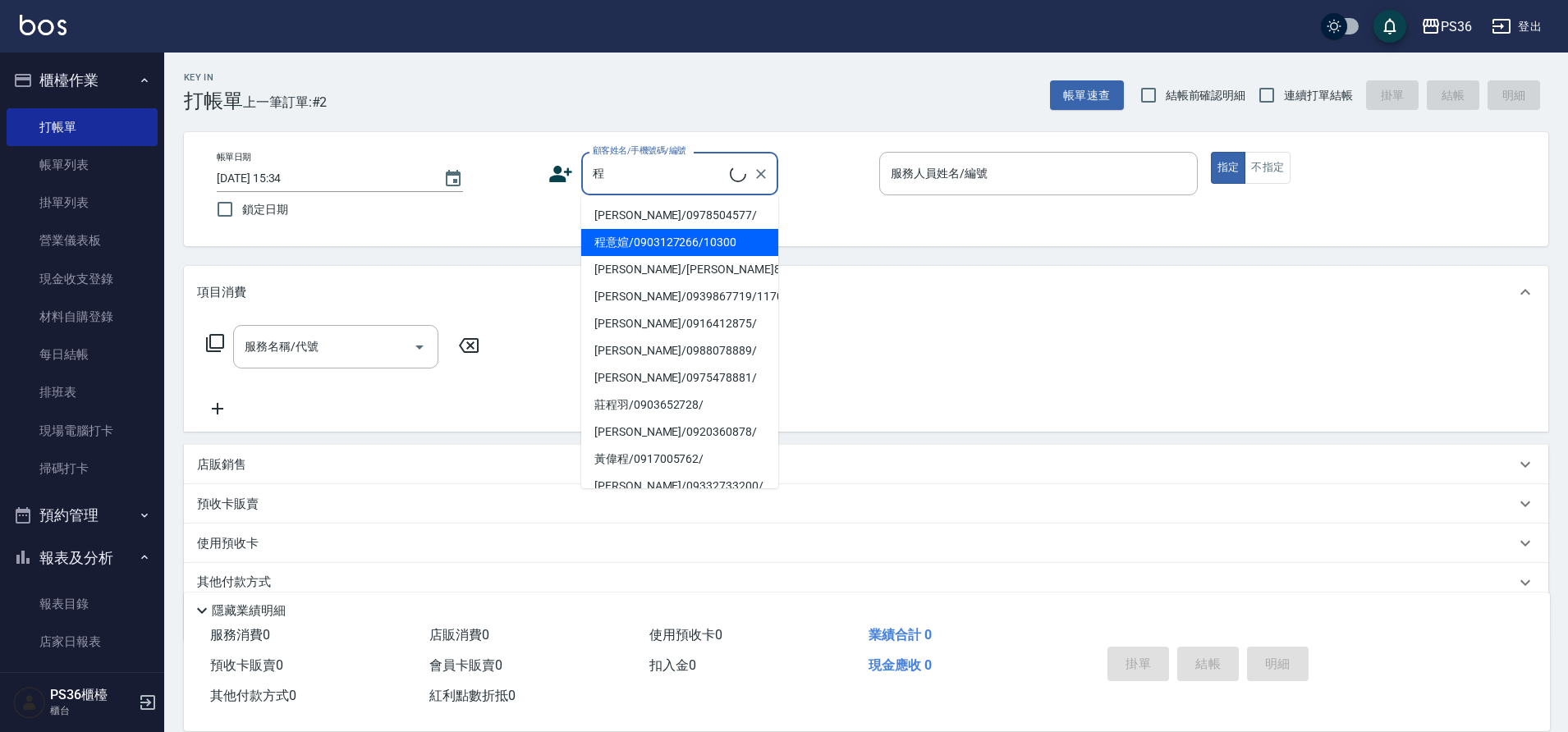
click at [687, 247] on li "程意媗/0903127266/10300" at bounding box center [679, 243] width 197 height 27
type input "程意媗/0903127266/10300"
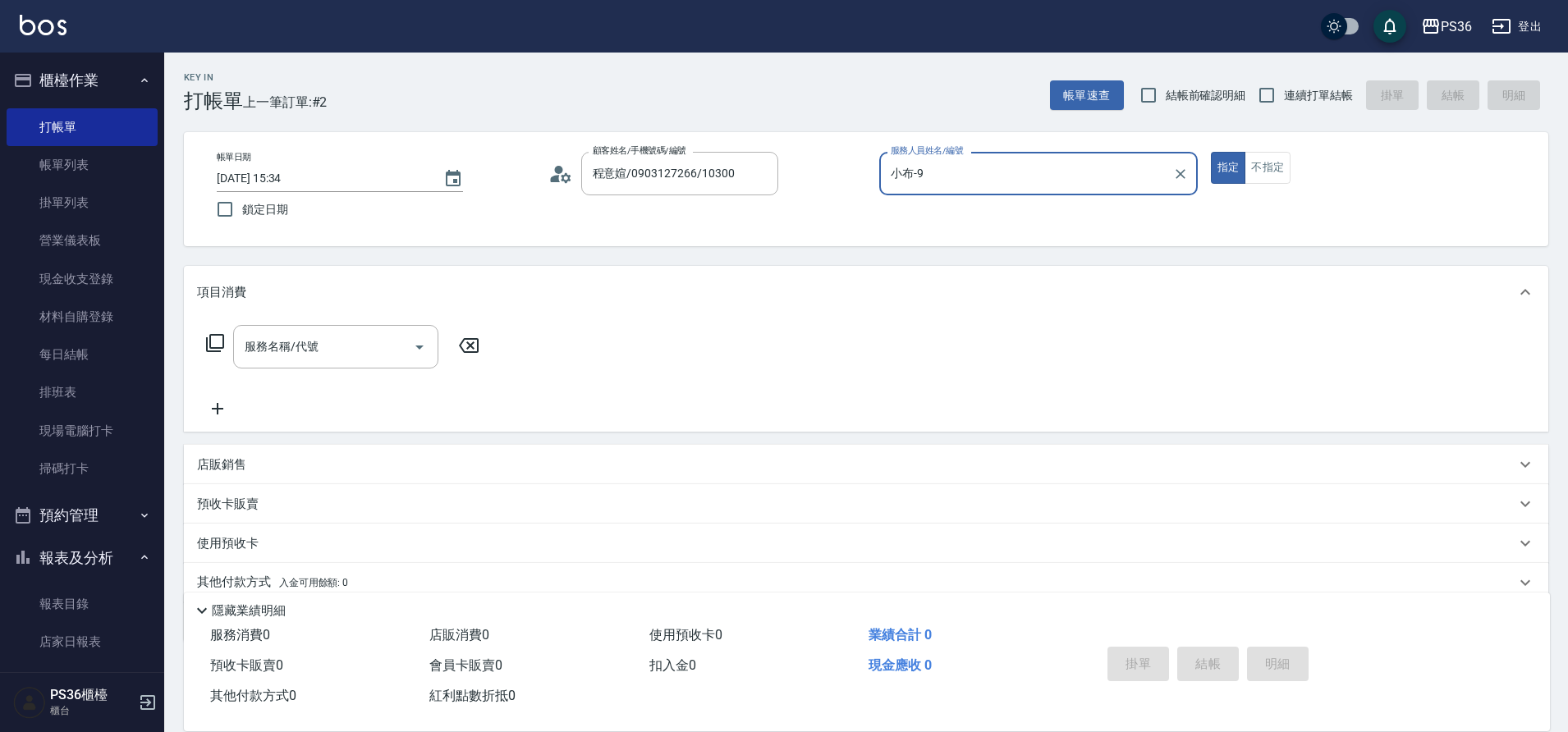
type input "小布-9"
click at [197, 349] on div "服務名稱/代號 服務名稱/代號" at bounding box center [343, 346] width 293 height 43
click at [209, 343] on icon at bounding box center [215, 343] width 18 height 18
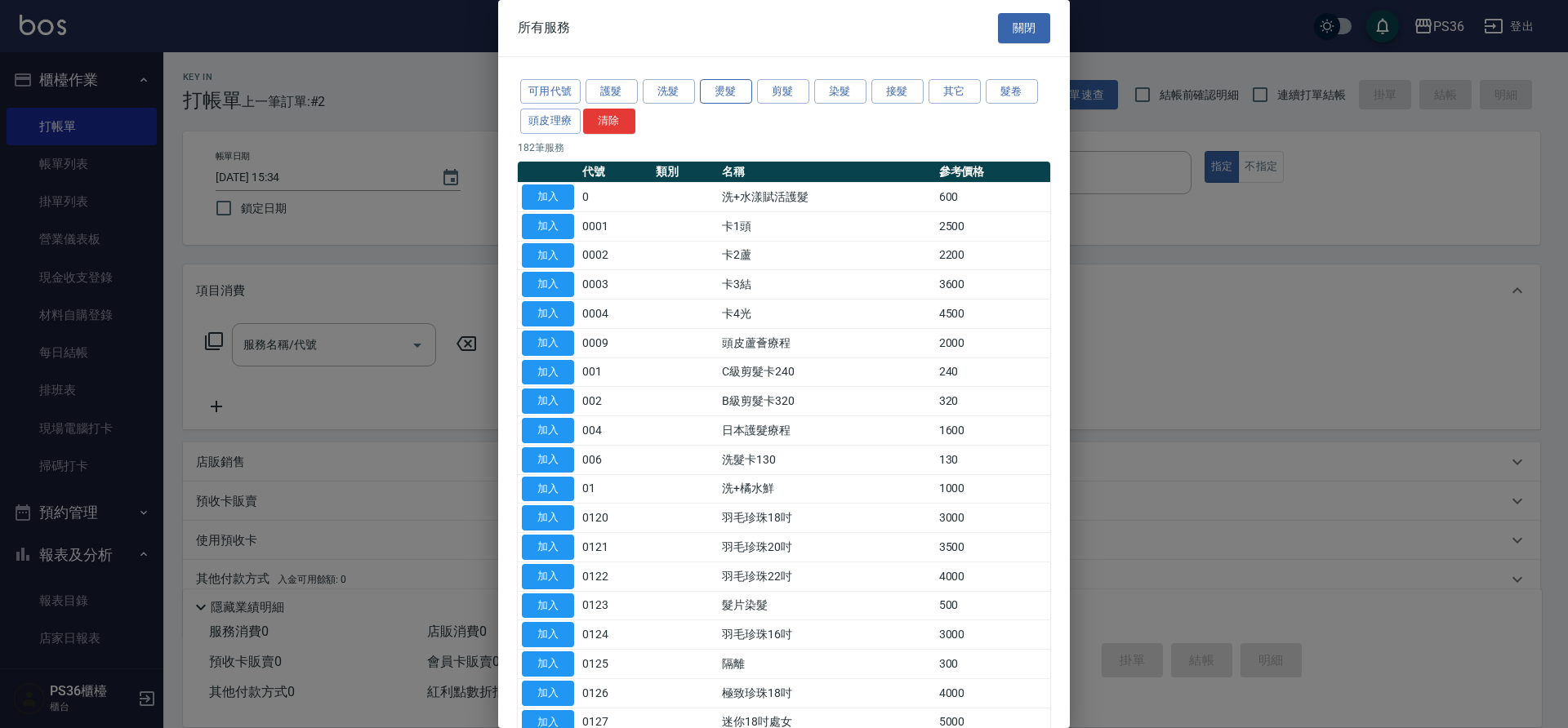
click at [715, 93] on button "燙髮" at bounding box center [727, 91] width 53 height 25
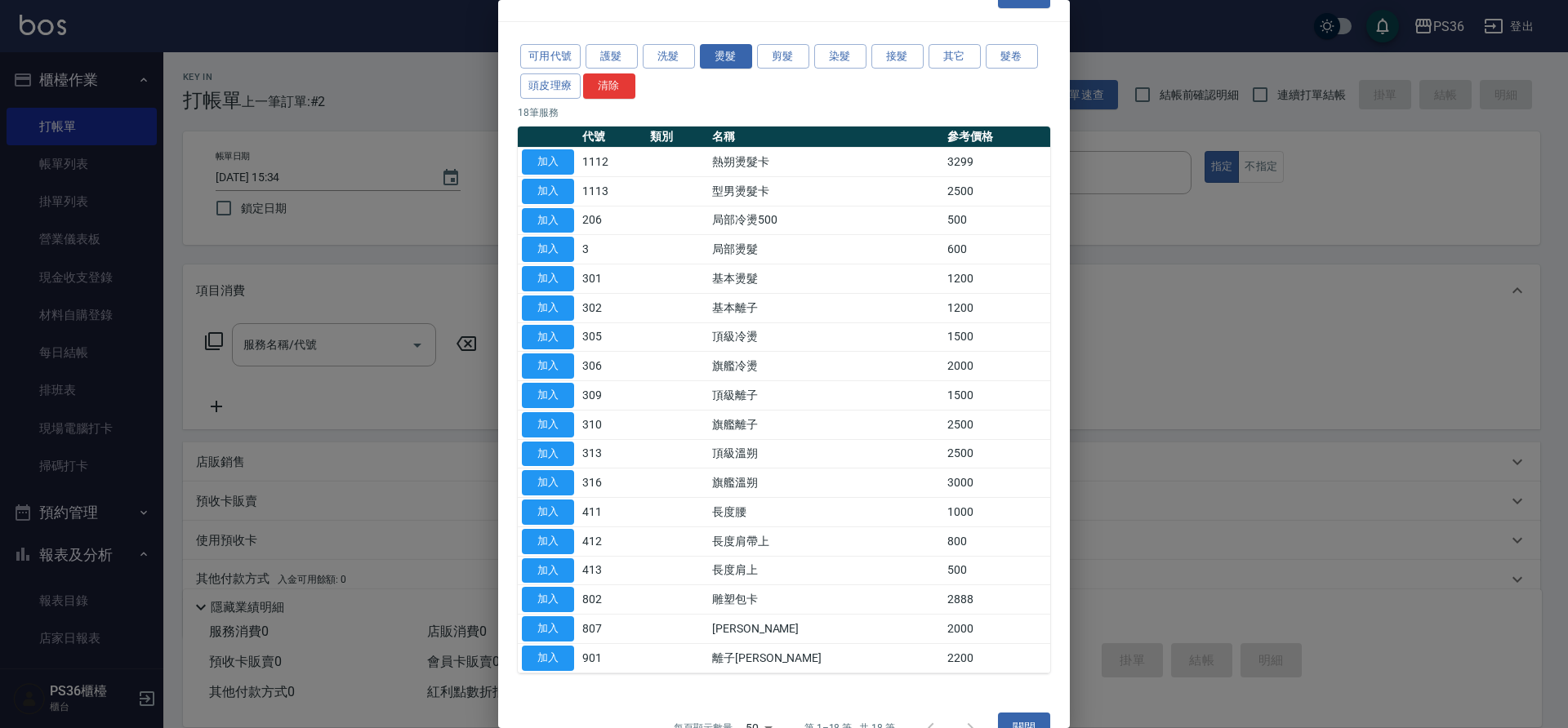
scroll to position [70, 0]
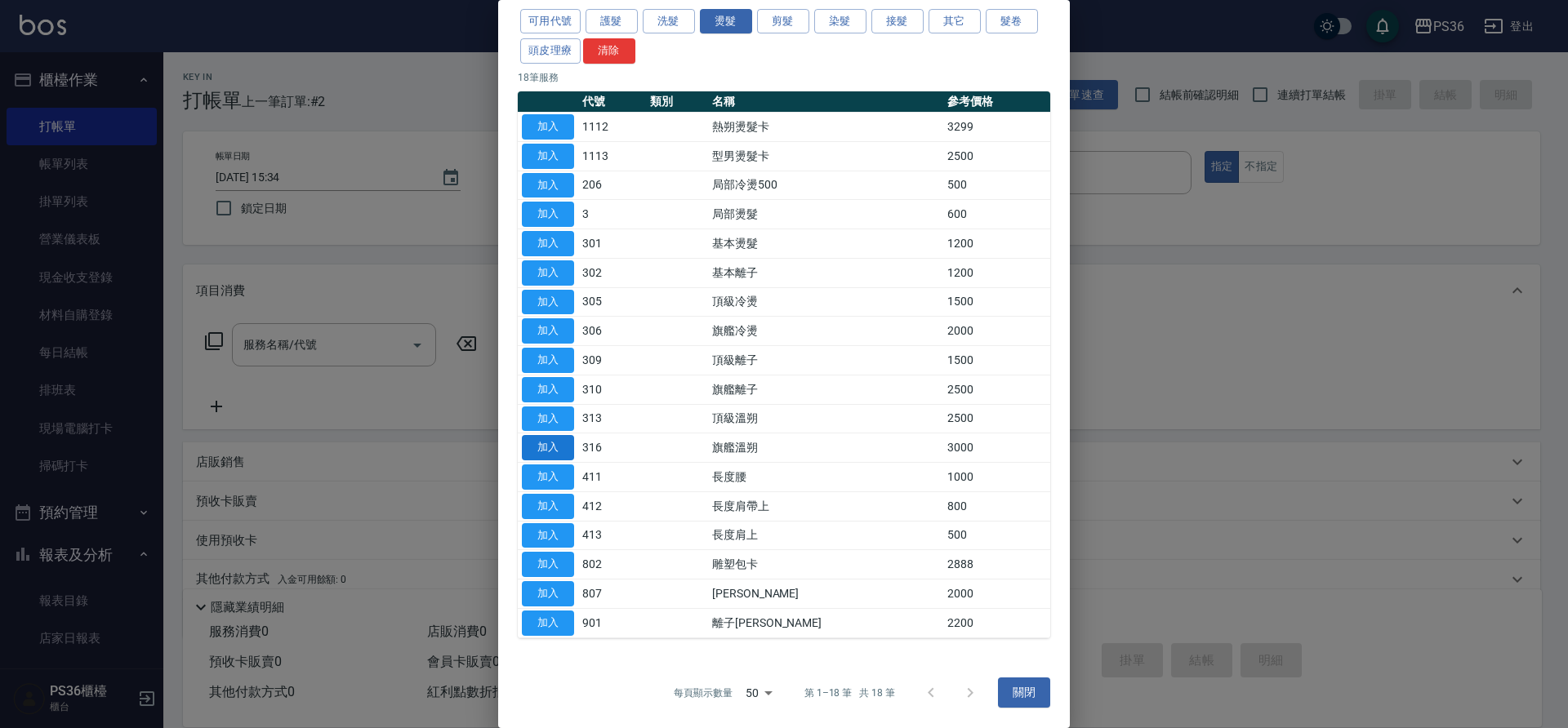
click at [549, 452] on button "加入" at bounding box center [548, 448] width 53 height 25
type input "旗艦溫朔(316)"
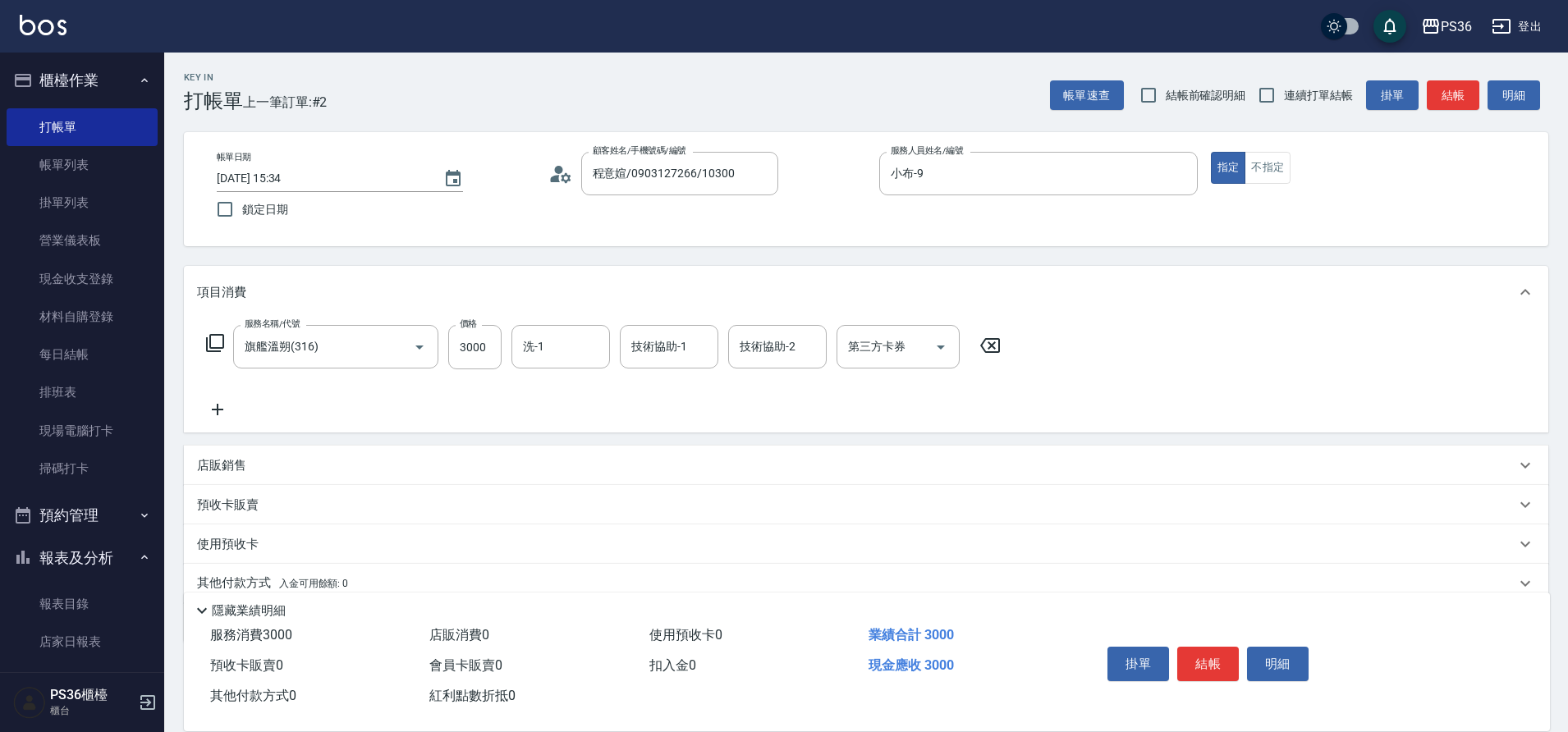
click at [213, 410] on icon at bounding box center [217, 410] width 12 height 12
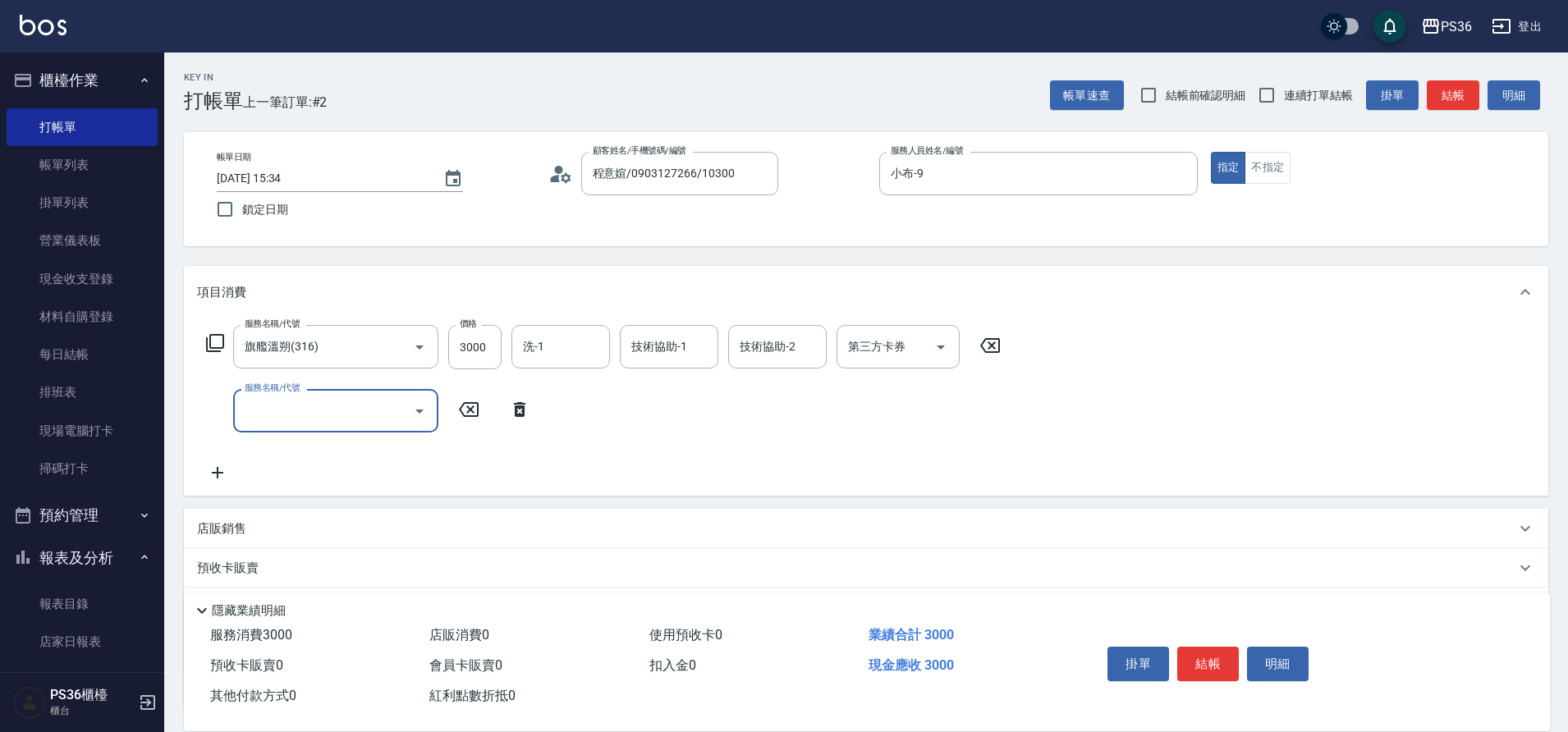
click at [295, 408] on input "服務名稱/代號" at bounding box center [323, 410] width 165 height 28
type input "旗艦溫朔(316)"
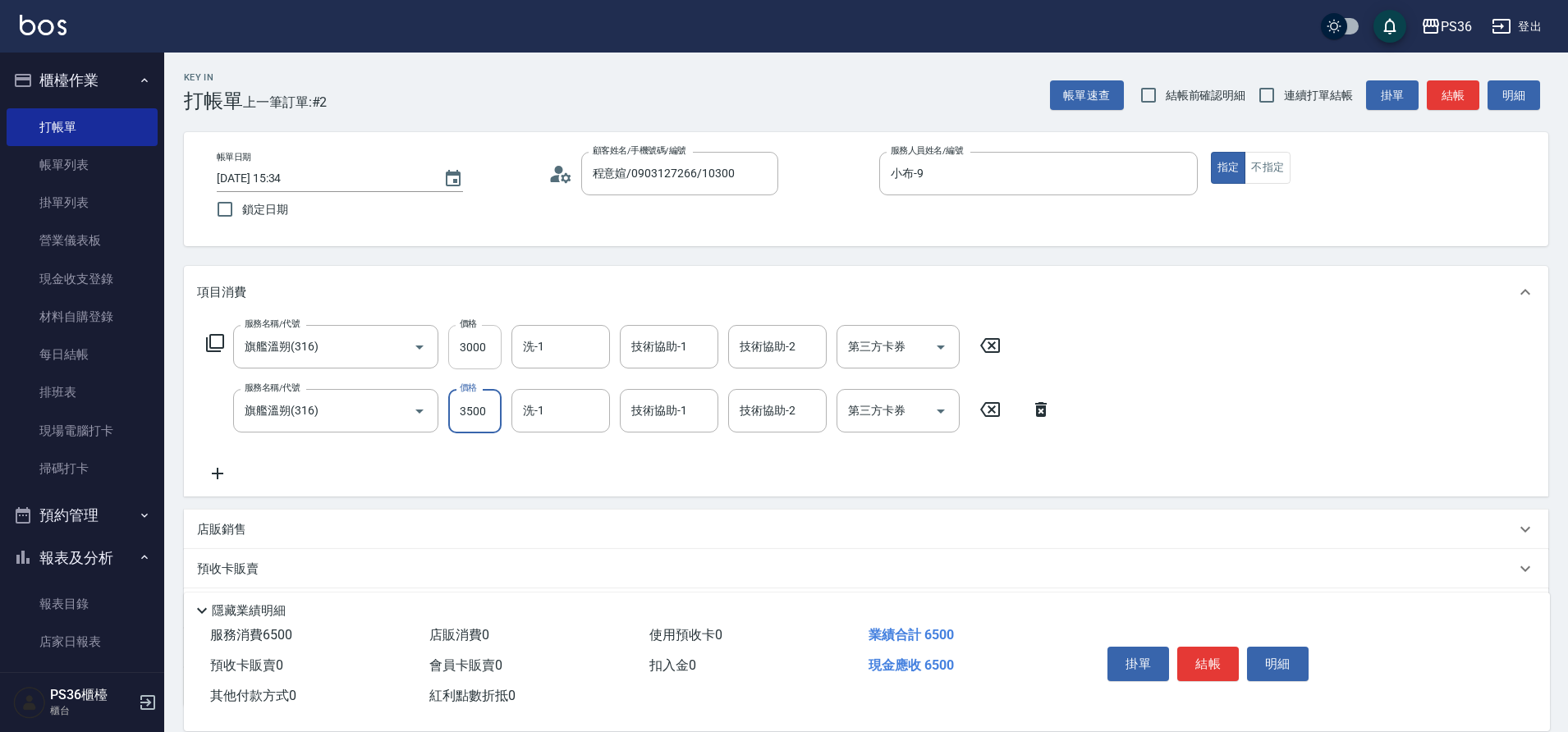
type input "3500"
click at [485, 354] on input "3000" at bounding box center [475, 346] width 54 height 44
type input "4000"
type input "[PERSON_NAME]-22"
click at [558, 428] on div "洗-1" at bounding box center [561, 411] width 99 height 43
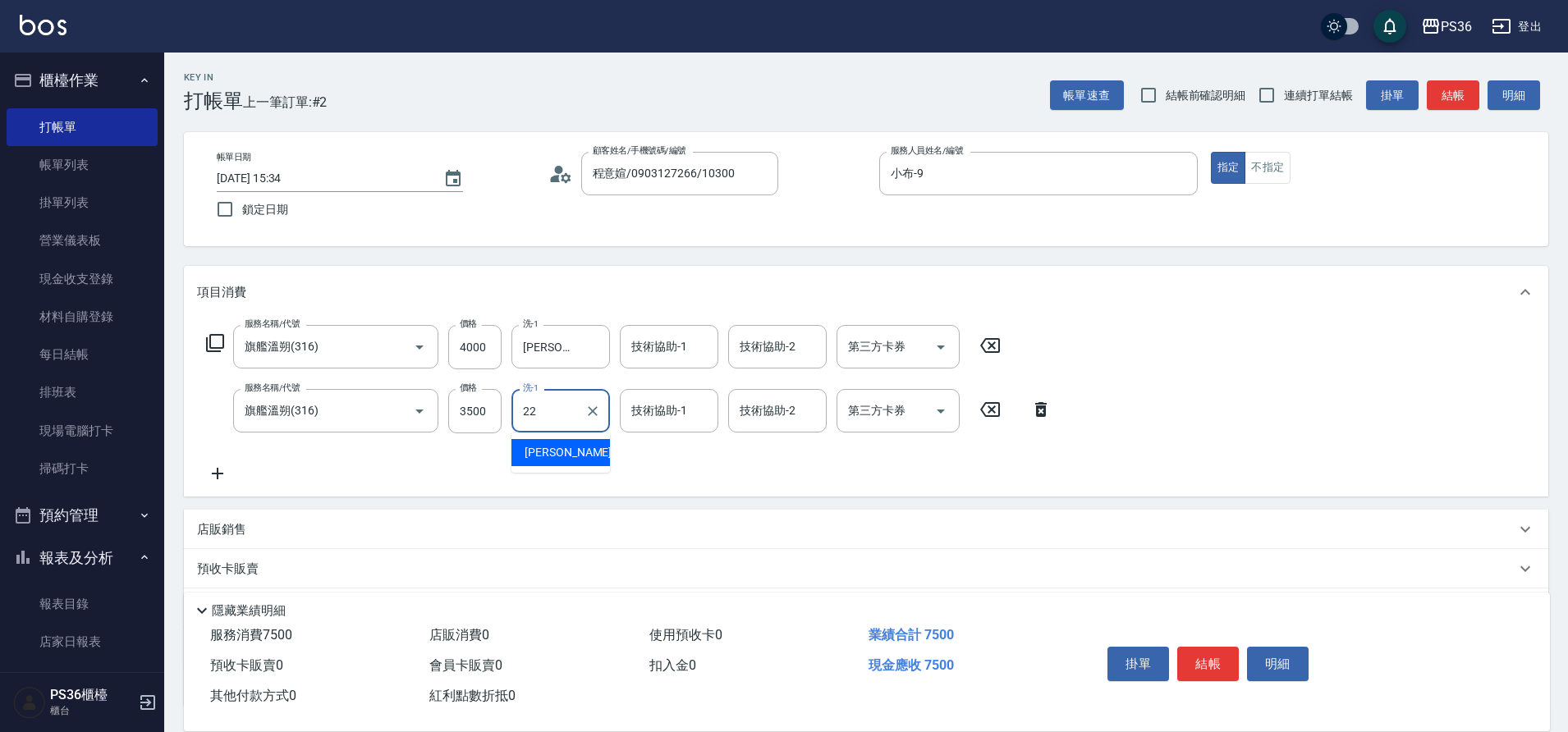
type input "[PERSON_NAME]-22"
click at [1198, 657] on button "結帳" at bounding box center [1208, 663] width 62 height 34
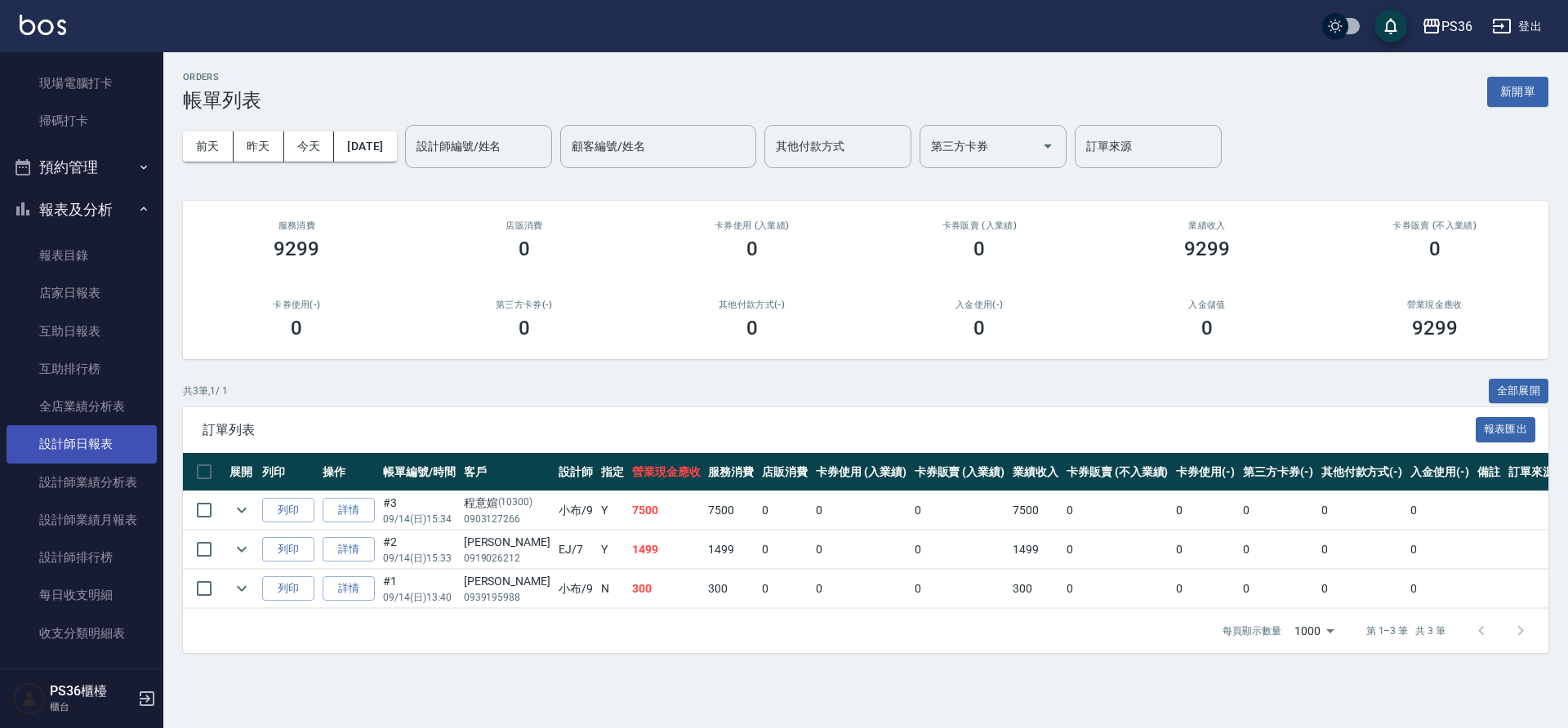
scroll to position [408, 0]
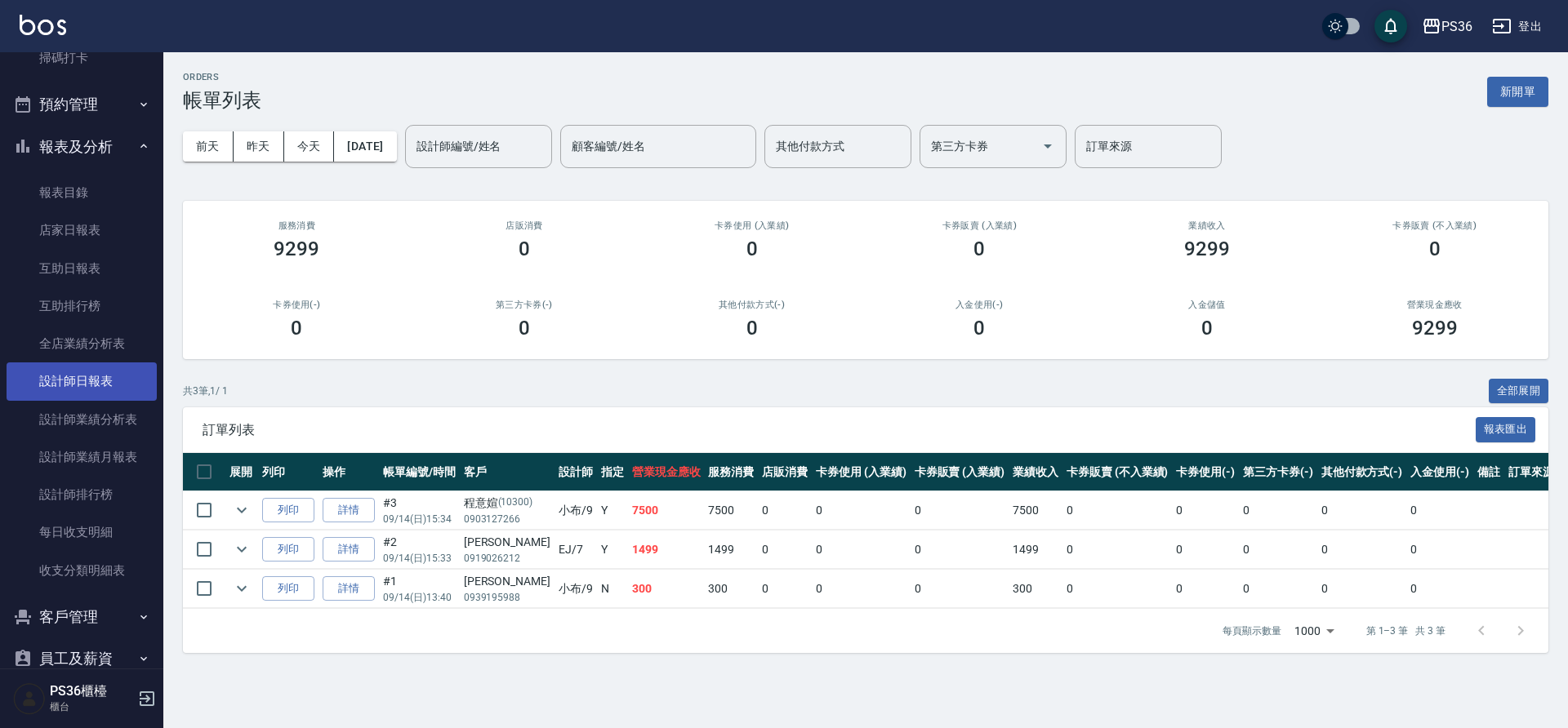
click at [100, 383] on link "設計師日報表" at bounding box center [82, 381] width 150 height 38
